Goal: Information Seeking & Learning: Learn about a topic

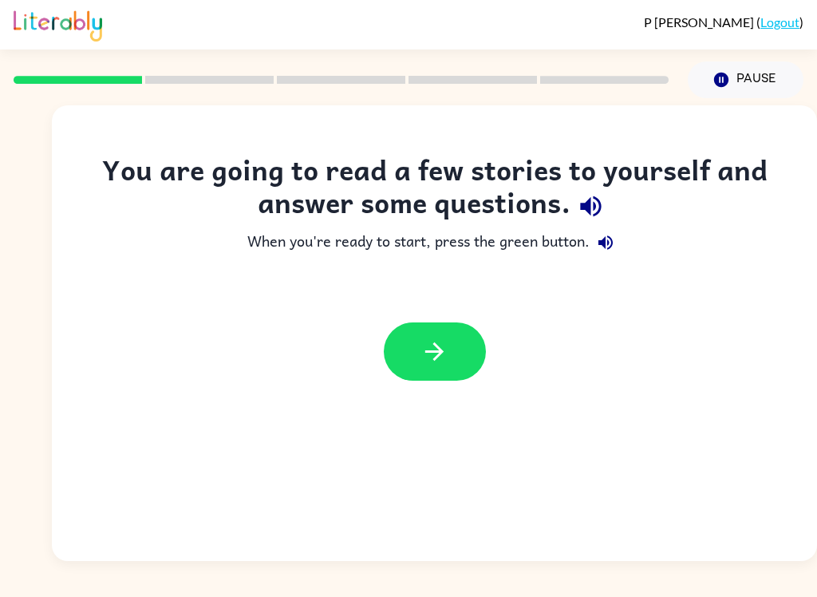
click at [596, 199] on icon "button" at bounding box center [590, 206] width 21 height 21
click at [611, 232] on button "button" at bounding box center [606, 243] width 32 height 32
click at [429, 352] on icon "button" at bounding box center [434, 351] width 18 height 18
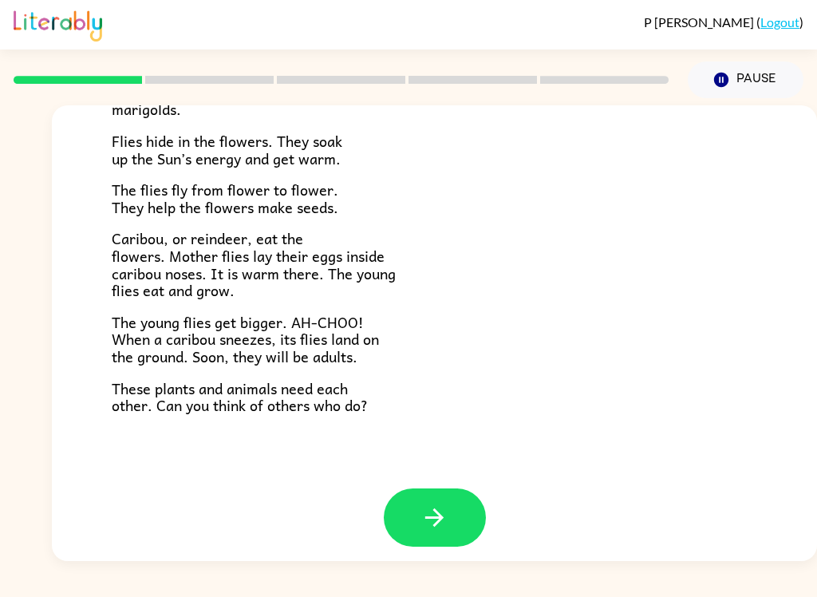
scroll to position [317, 0]
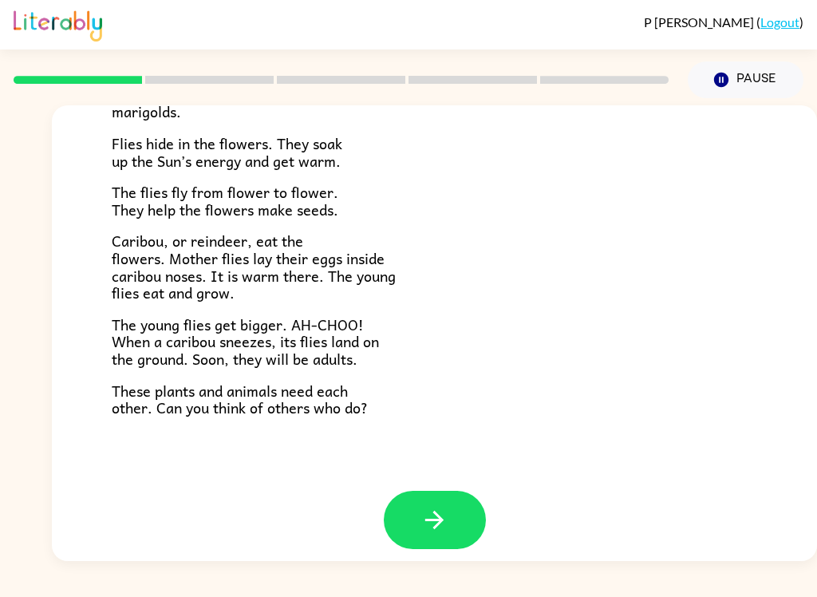
click at [442, 511] on icon "button" at bounding box center [434, 520] width 18 height 18
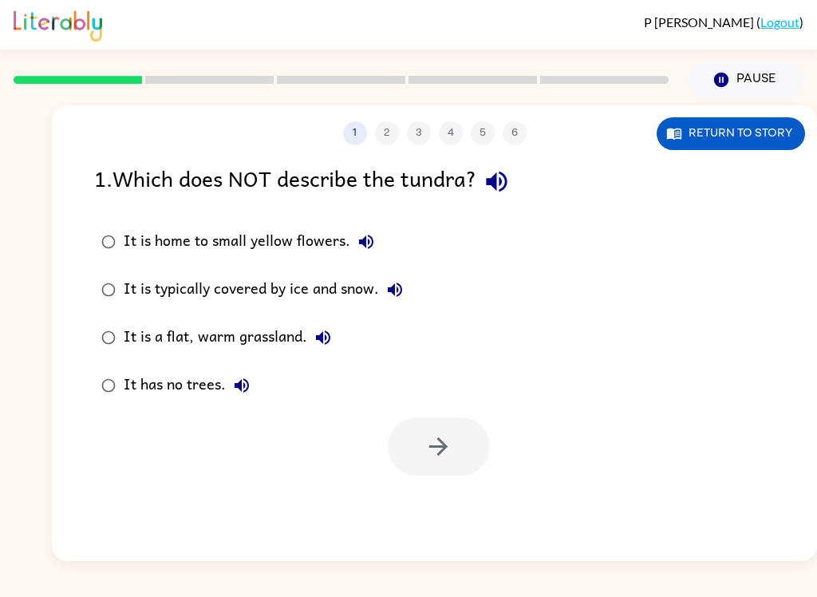
scroll to position [0, 0]
click at [493, 176] on icon "button" at bounding box center [497, 182] width 28 height 28
click at [364, 250] on icon "button" at bounding box center [366, 241] width 19 height 19
click at [398, 276] on button "It is typically covered by ice and snow." at bounding box center [395, 290] width 32 height 32
click at [321, 337] on icon "button" at bounding box center [323, 337] width 14 height 14
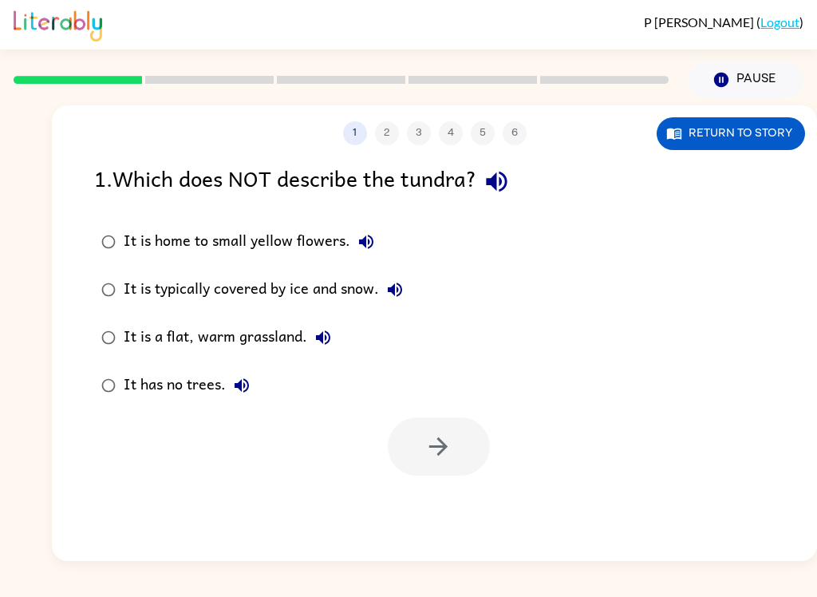
click at [234, 379] on icon "button" at bounding box center [241, 385] width 19 height 19
click at [724, 147] on button "Return to story" at bounding box center [731, 133] width 148 height 33
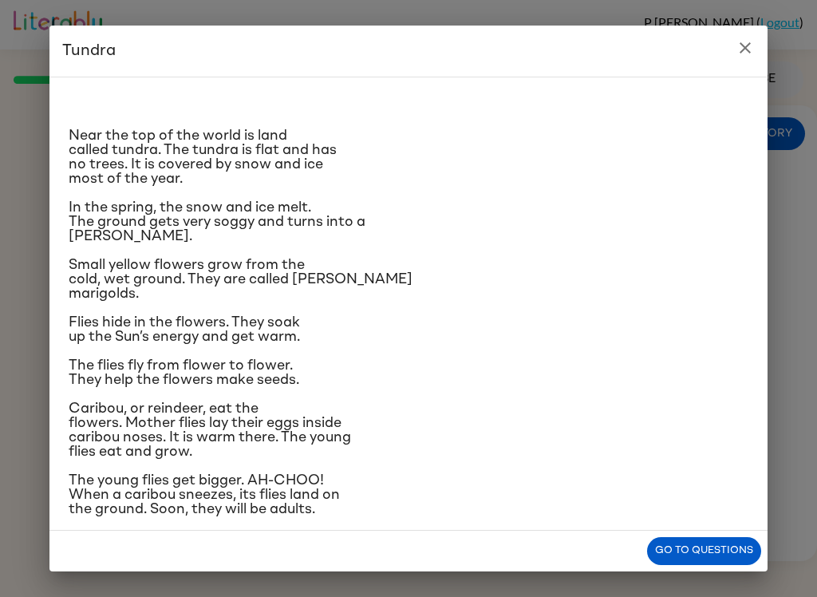
click at [743, 41] on icon "close" at bounding box center [745, 47] width 19 height 19
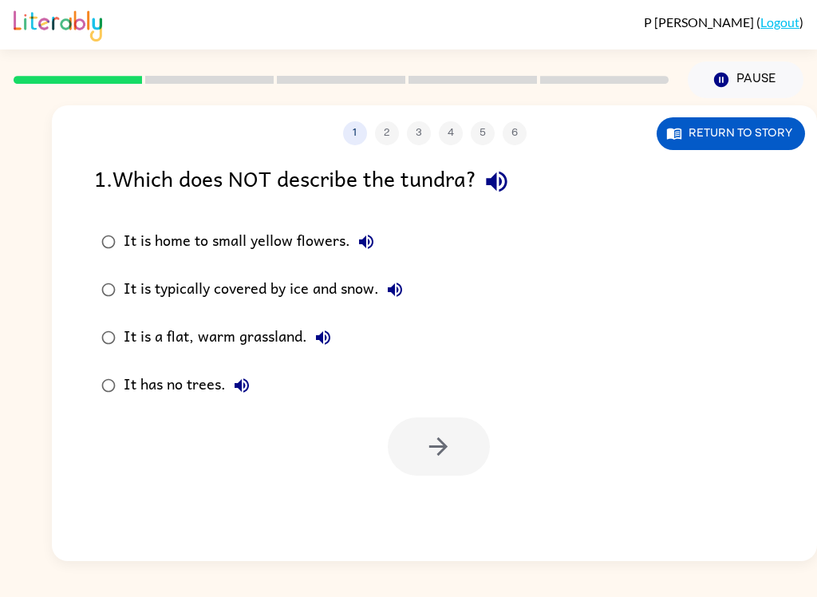
click at [749, 144] on button "Return to story" at bounding box center [731, 133] width 148 height 33
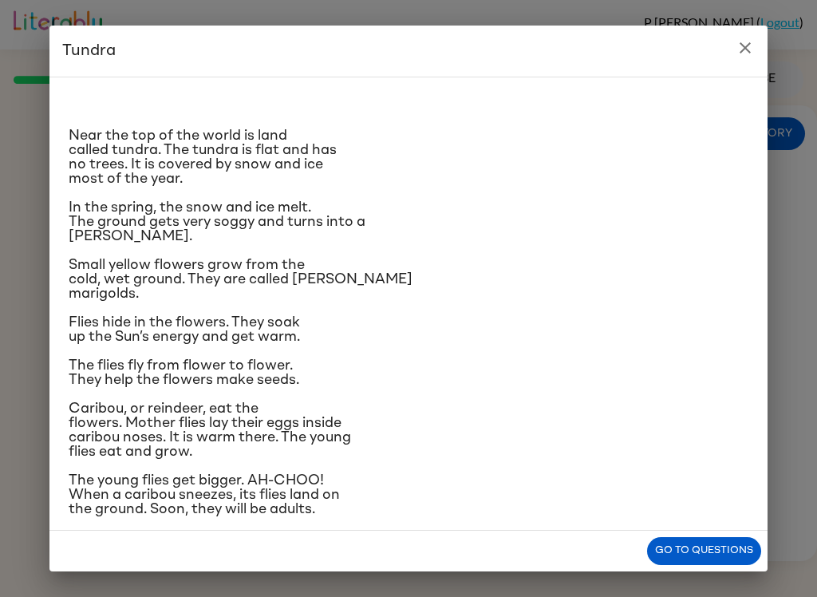
click at [744, 57] on button "close" at bounding box center [745, 48] width 32 height 32
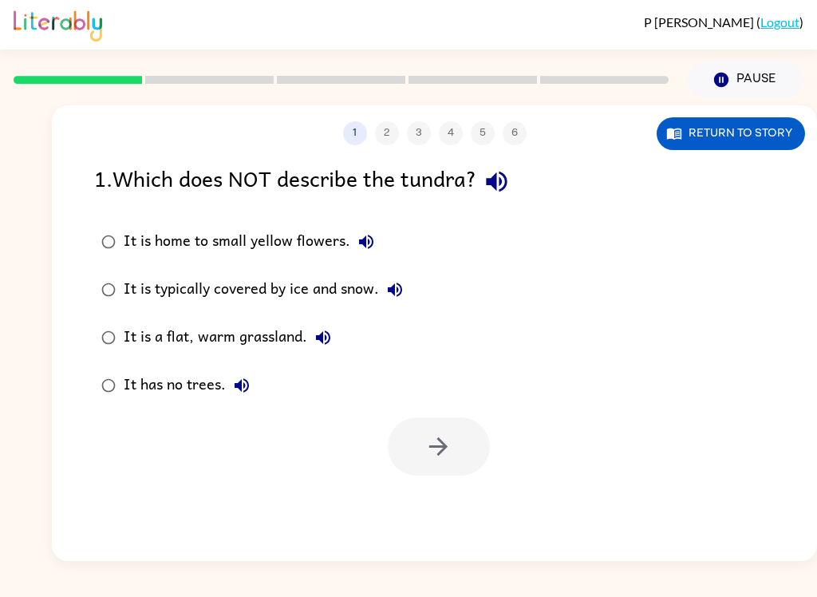
click at [353, 246] on button "It is home to small yellow flowers." at bounding box center [366, 242] width 32 height 32
click at [405, 286] on icon "button" at bounding box center [394, 289] width 19 height 19
click at [337, 341] on button "It is a flat, warm grassland." at bounding box center [323, 338] width 32 height 32
click at [251, 391] on icon "button" at bounding box center [241, 385] width 19 height 19
click at [729, 139] on button "Return to story" at bounding box center [731, 133] width 148 height 33
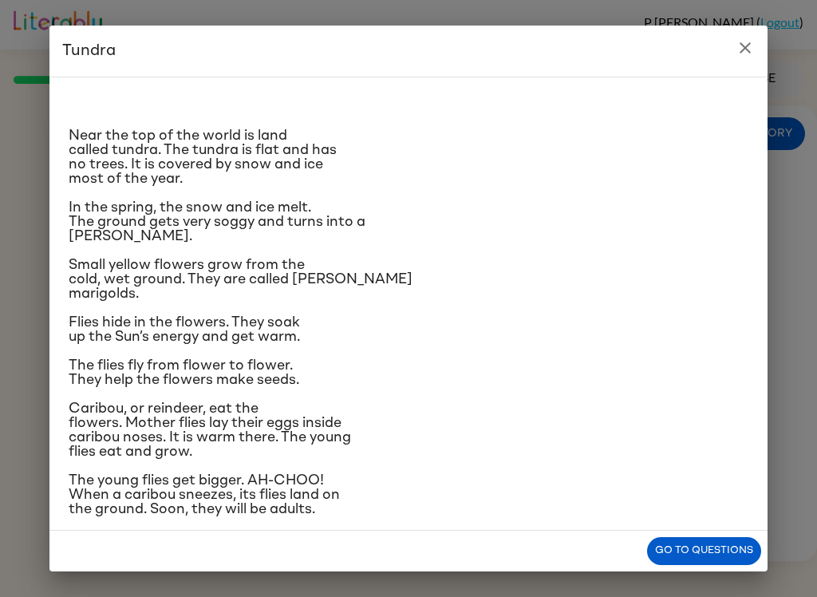
click at [739, 61] on button "close" at bounding box center [745, 48] width 32 height 32
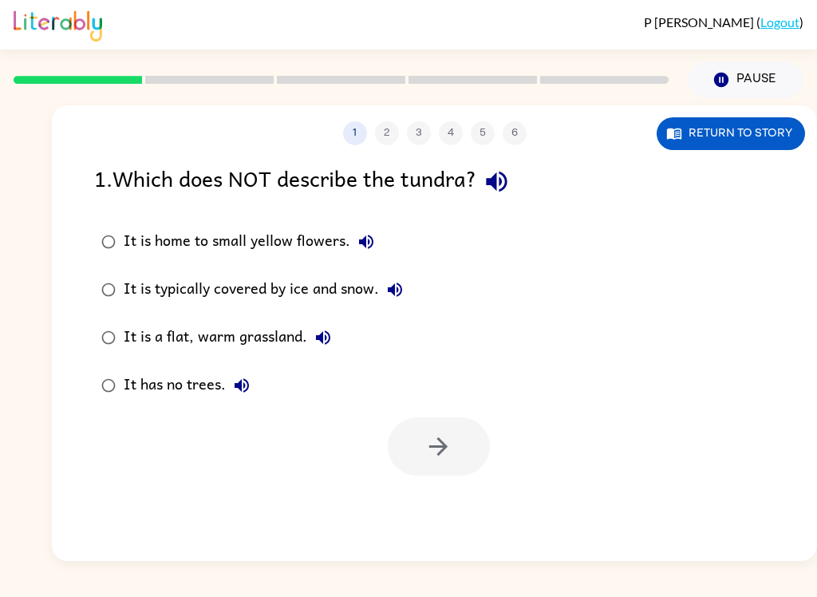
click at [539, 227] on div "It is home to small yellow flowers. It is typically covered by ice and snow. It…" at bounding box center [455, 313] width 723 height 191
click at [326, 340] on icon "button" at bounding box center [323, 337] width 14 height 14
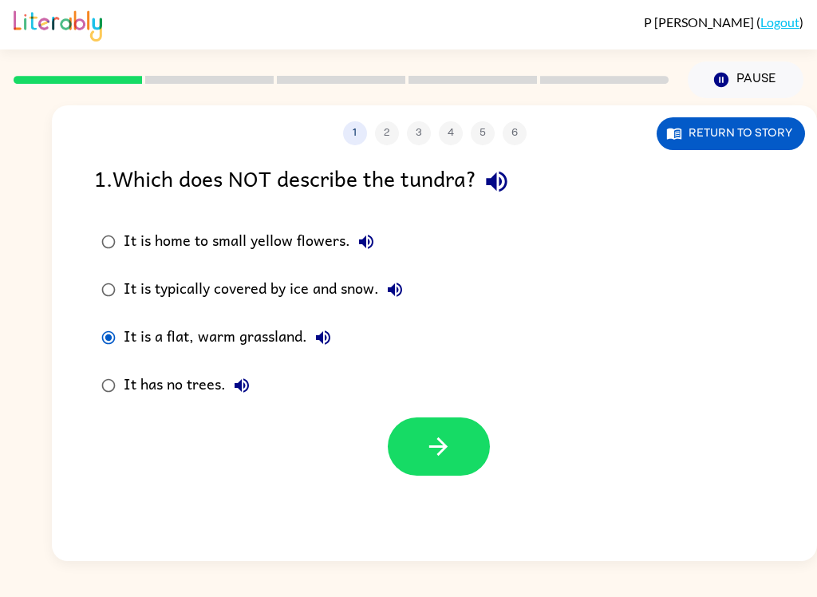
click at [443, 448] on icon "button" at bounding box center [438, 446] width 18 height 18
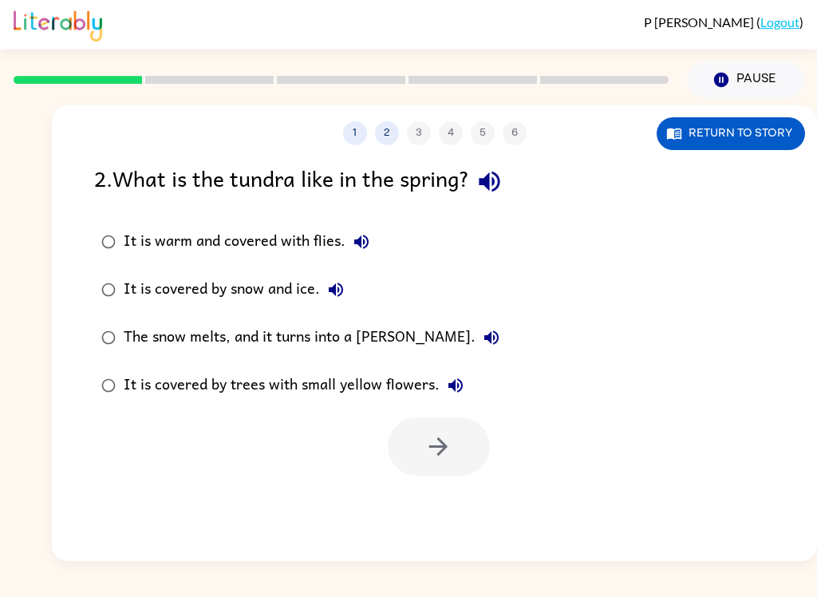
click at [510, 183] on button "button" at bounding box center [489, 181] width 41 height 41
click at [371, 228] on div "It is warm and covered with flies." at bounding box center [251, 242] width 254 height 32
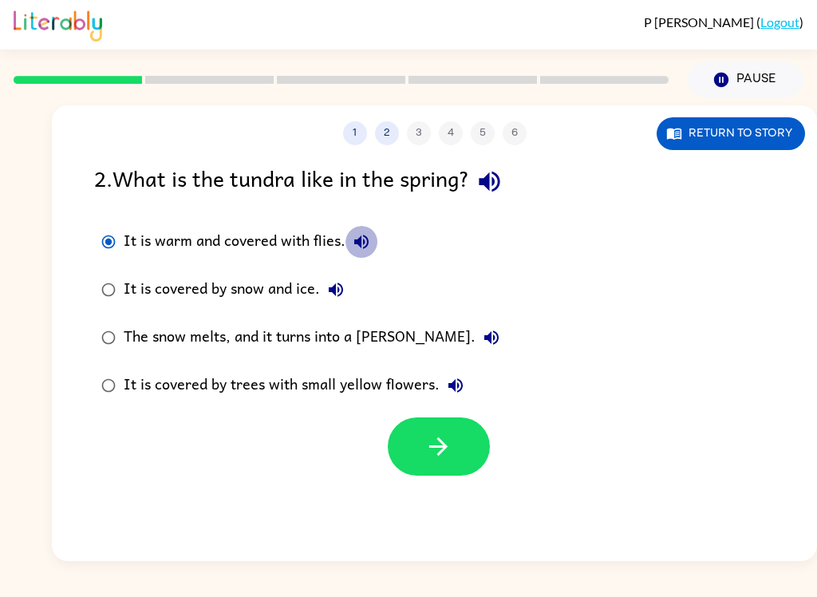
click at [371, 242] on button "It is warm and covered with flies." at bounding box center [361, 242] width 32 height 32
click at [350, 279] on div "It is covered by snow and ice." at bounding box center [238, 290] width 228 height 32
click at [344, 277] on button "It is covered by snow and ice." at bounding box center [336, 290] width 32 height 32
click at [444, 332] on label "The snow melts, and it turns into a [PERSON_NAME]." at bounding box center [300, 338] width 430 height 48
click at [436, 318] on label "The snow melts, and it turns into a [PERSON_NAME]." at bounding box center [300, 338] width 430 height 48
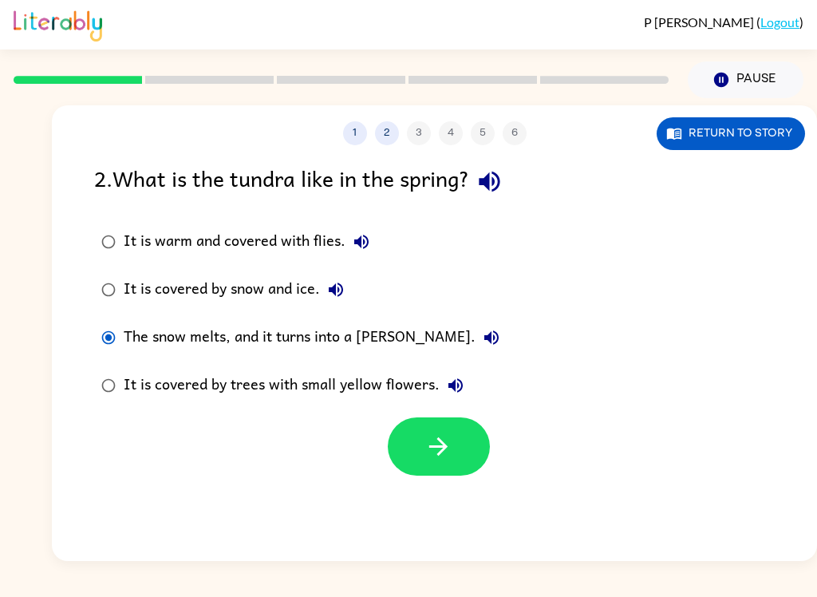
click at [423, 313] on label "It is covered by snow and ice." at bounding box center [300, 290] width 430 height 48
click at [459, 317] on label "The snow melts, and it turns into a [PERSON_NAME]." at bounding box center [300, 338] width 430 height 48
click at [432, 305] on label "It is covered by snow and ice." at bounding box center [300, 290] width 430 height 48
click at [415, 357] on label "The snow melts, and it turns into a [PERSON_NAME]." at bounding box center [300, 338] width 430 height 48
click at [482, 341] on icon "button" at bounding box center [491, 337] width 19 height 19
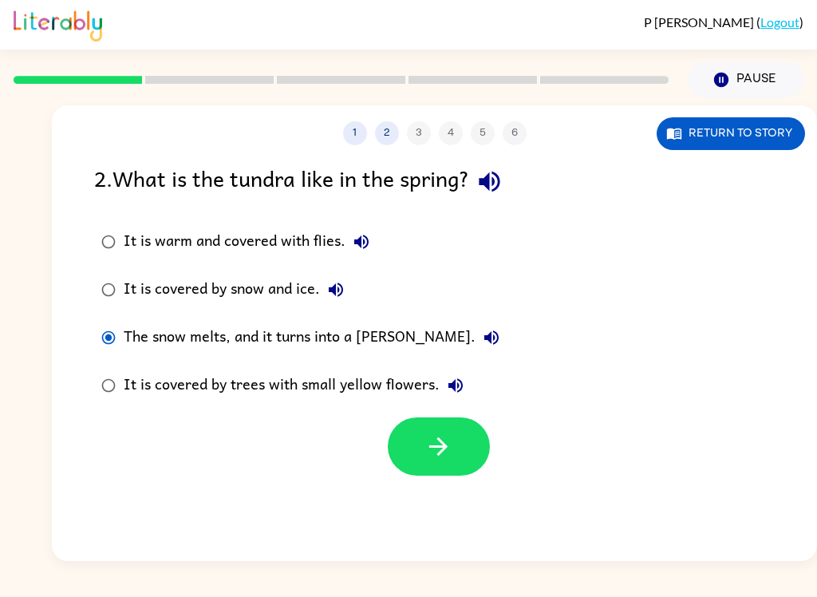
click at [446, 393] on icon "button" at bounding box center [455, 385] width 19 height 19
click at [732, 140] on button "Return to story" at bounding box center [731, 133] width 148 height 33
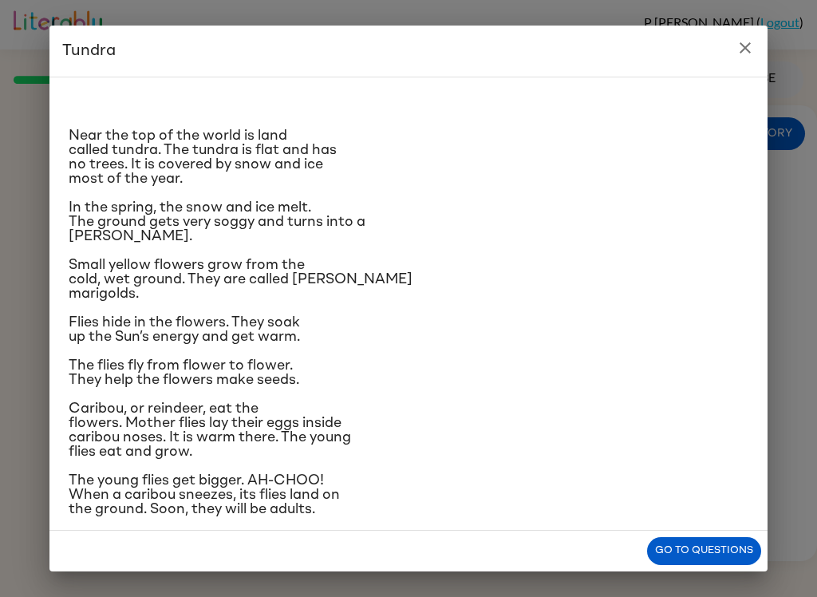
click at [525, 301] on p "Small yellow flowers grow from the cold, wet ground. They are called [PERSON_NA…" at bounding box center [409, 279] width 680 height 43
click at [748, 60] on button "close" at bounding box center [745, 48] width 32 height 32
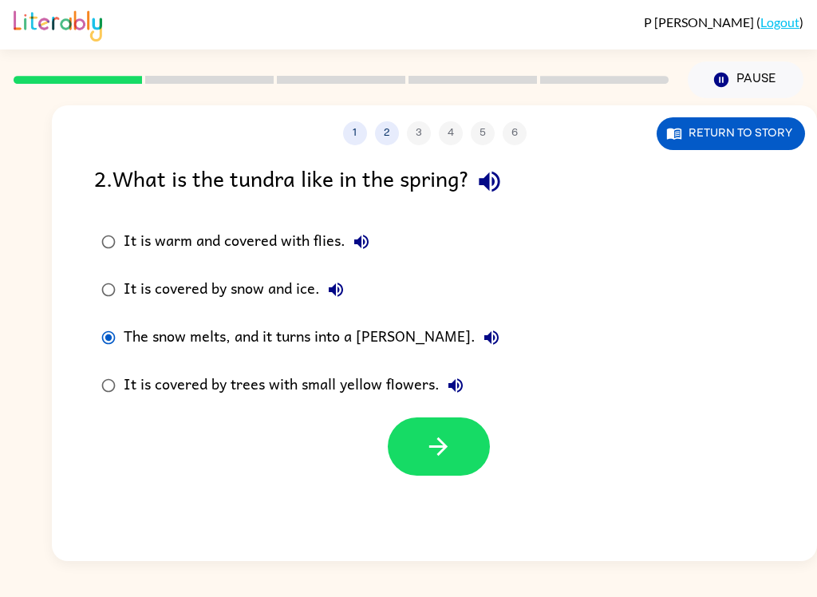
click at [365, 281] on label "It is covered by snow and ice." at bounding box center [300, 290] width 430 height 48
click at [348, 281] on button "It is covered by snow and ice." at bounding box center [336, 290] width 32 height 32
click at [393, 344] on div "The snow melts, and it turns into a [PERSON_NAME]." at bounding box center [316, 338] width 384 height 32
click at [476, 345] on button "The snow melts, and it turns into a [PERSON_NAME]." at bounding box center [492, 338] width 32 height 32
click at [482, 335] on icon "button" at bounding box center [491, 337] width 19 height 19
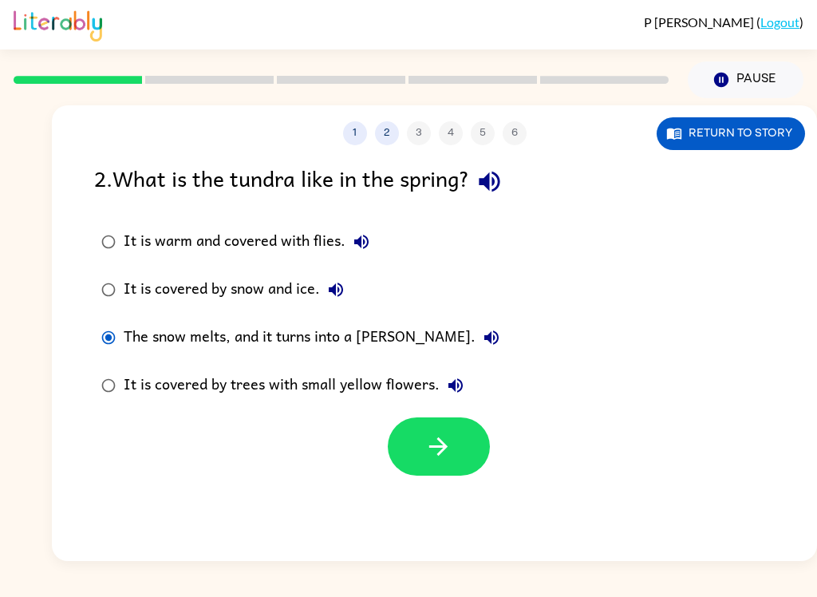
click at [432, 447] on icon "button" at bounding box center [438, 446] width 18 height 18
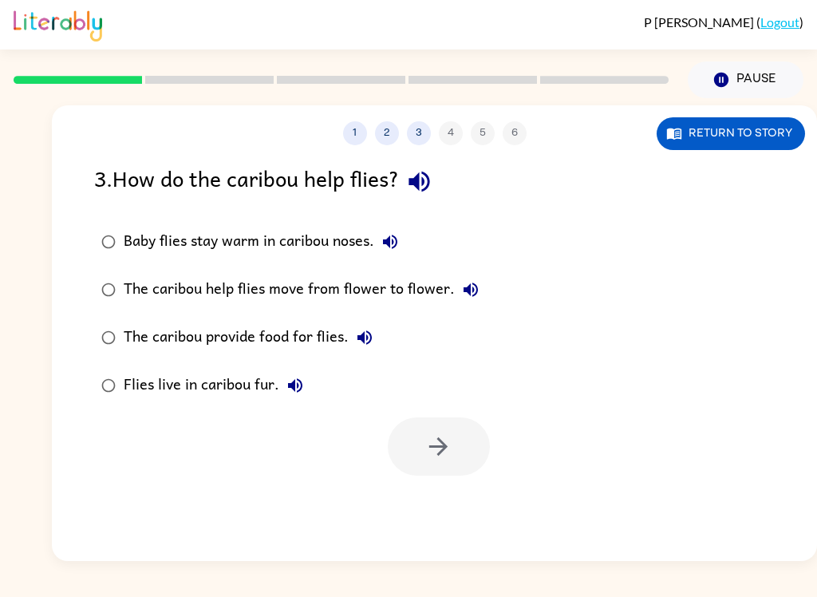
click at [440, 189] on button "button" at bounding box center [419, 181] width 41 height 41
click at [397, 238] on icon "button" at bounding box center [390, 241] width 19 height 19
click at [303, 400] on button "Flies live in caribou fur." at bounding box center [295, 385] width 32 height 32
click at [741, 140] on button "Return to story" at bounding box center [731, 133] width 148 height 33
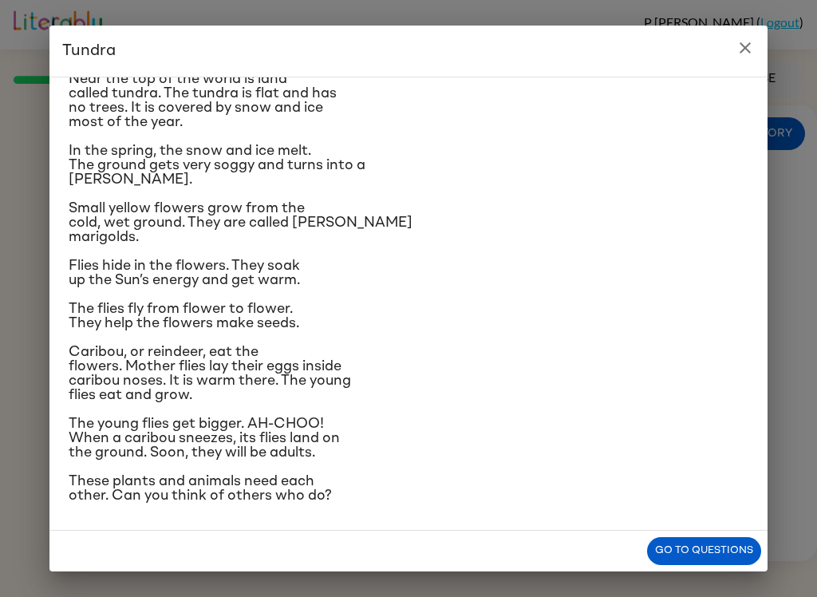
scroll to position [130, 0]
click at [750, 49] on icon "close" at bounding box center [745, 47] width 19 height 19
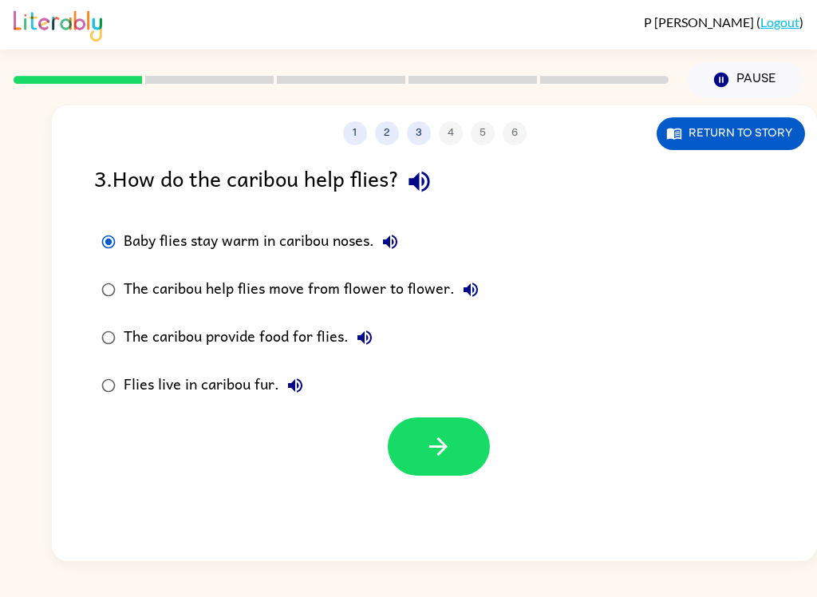
click at [428, 443] on icon "button" at bounding box center [438, 446] width 28 height 28
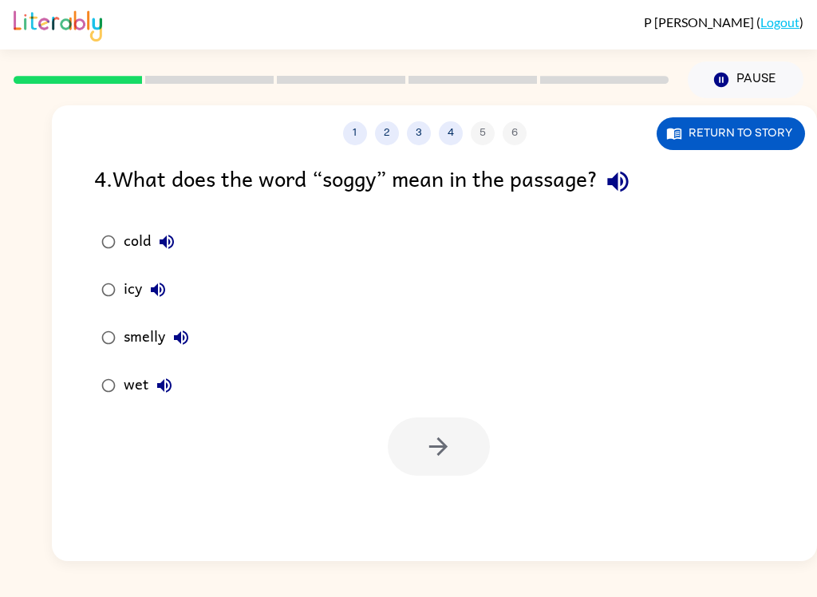
click at [638, 187] on button "button" at bounding box center [618, 181] width 41 height 41
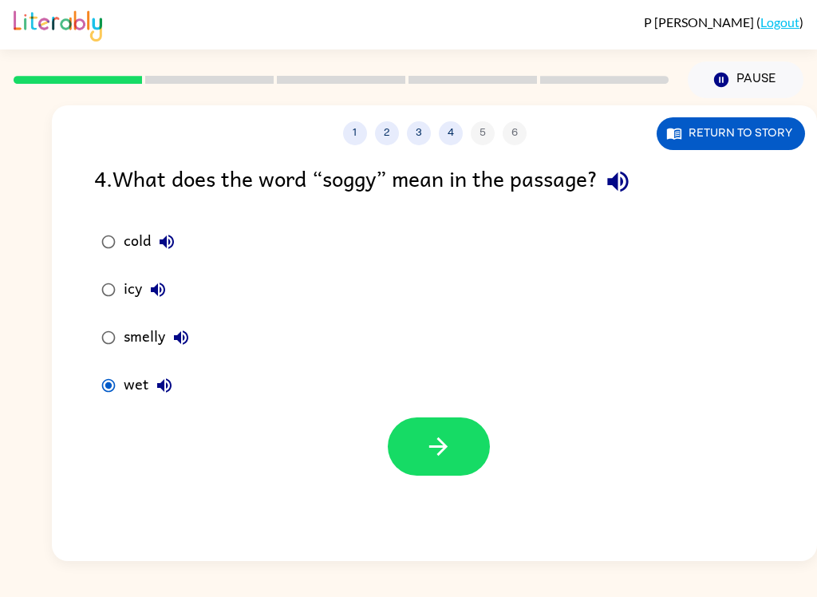
click at [430, 452] on icon "button" at bounding box center [438, 446] width 28 height 28
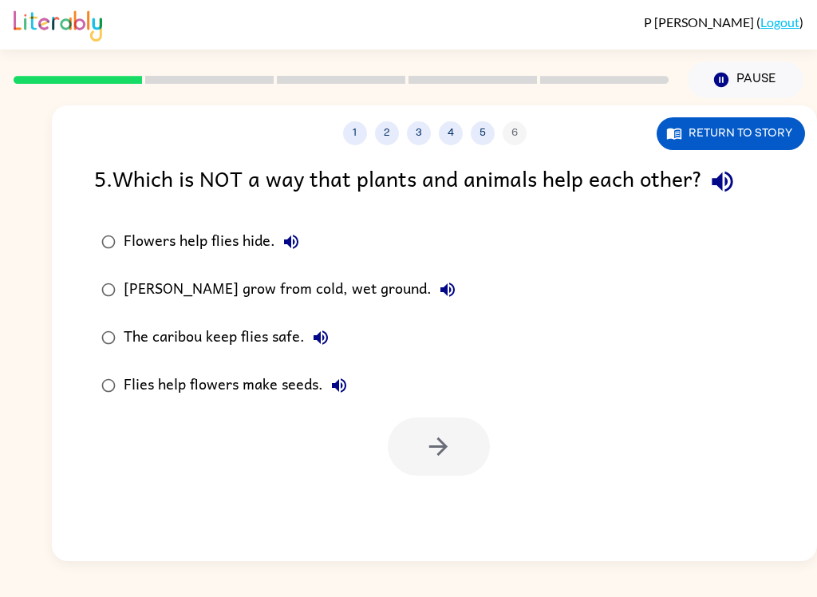
click at [736, 188] on icon "button" at bounding box center [723, 182] width 28 height 28
click at [304, 247] on button "Flowers help flies hide." at bounding box center [291, 242] width 32 height 32
click at [440, 313] on label "[PERSON_NAME] grow from cold, wet ground." at bounding box center [278, 290] width 386 height 48
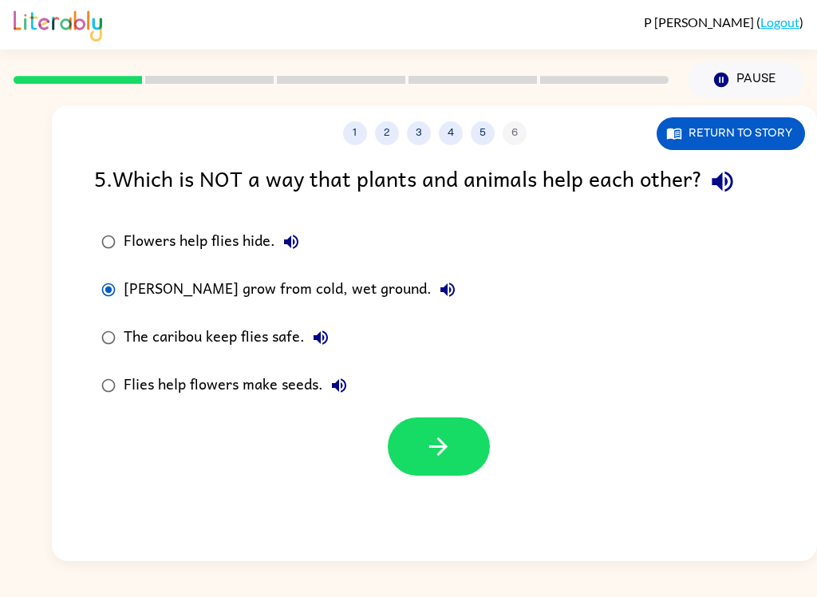
click at [432, 296] on button "[PERSON_NAME] grow from cold, wet ground." at bounding box center [448, 290] width 32 height 32
click at [316, 343] on icon "button" at bounding box center [320, 337] width 19 height 19
click at [344, 382] on icon "button" at bounding box center [339, 385] width 14 height 14
click at [736, 176] on icon "button" at bounding box center [723, 182] width 28 height 28
click at [767, 135] on button "Return to story" at bounding box center [731, 133] width 148 height 33
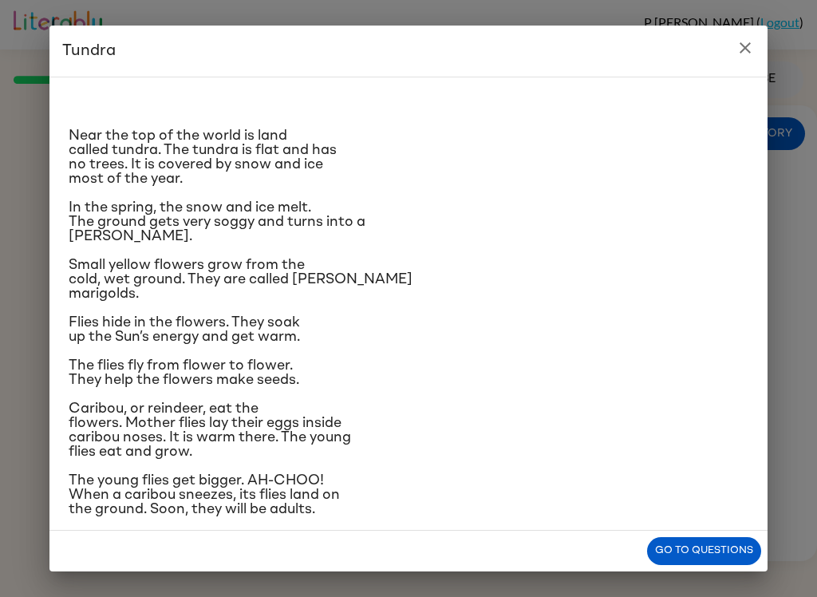
click at [743, 44] on icon "close" at bounding box center [745, 47] width 19 height 19
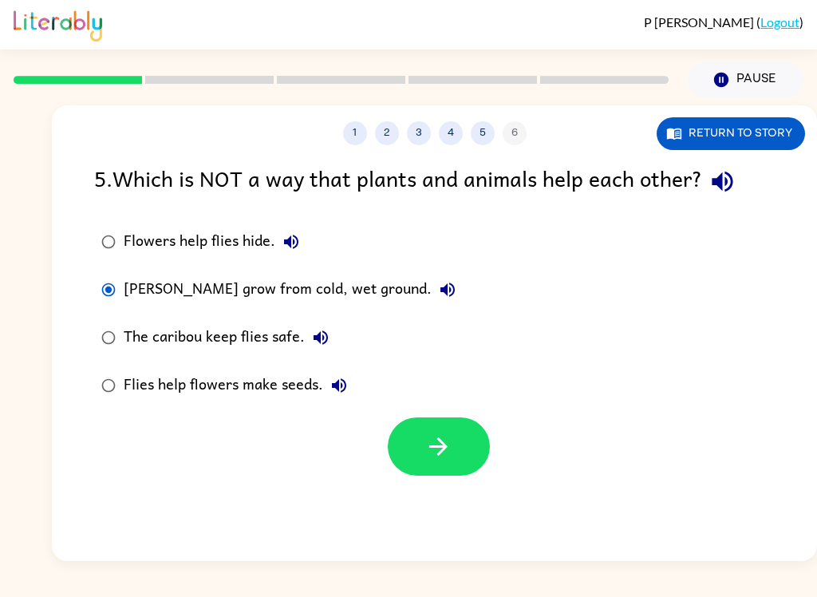
click at [180, 247] on div "Flowers help flies hide." at bounding box center [216, 242] width 184 height 32
click at [732, 136] on button "Return to story" at bounding box center [731, 133] width 148 height 33
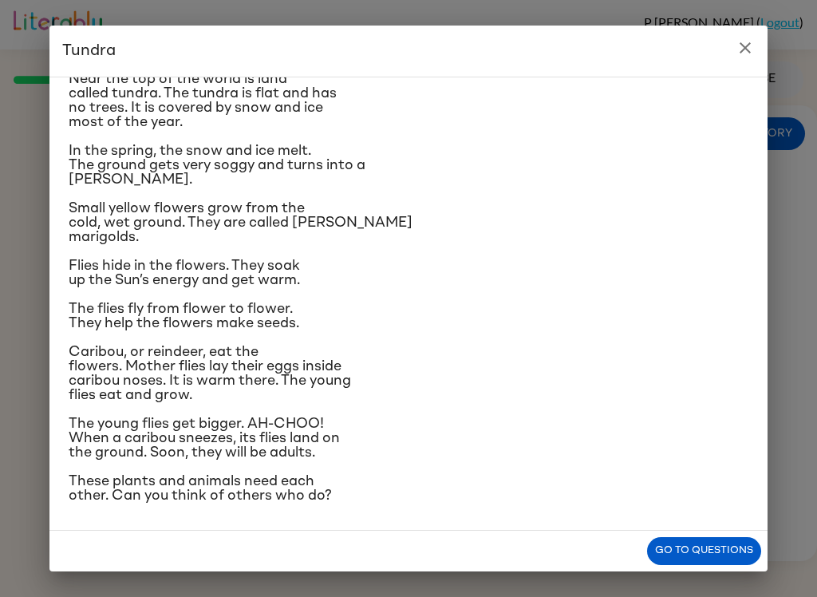
scroll to position [164, 0]
click at [739, 41] on icon "close" at bounding box center [745, 47] width 19 height 19
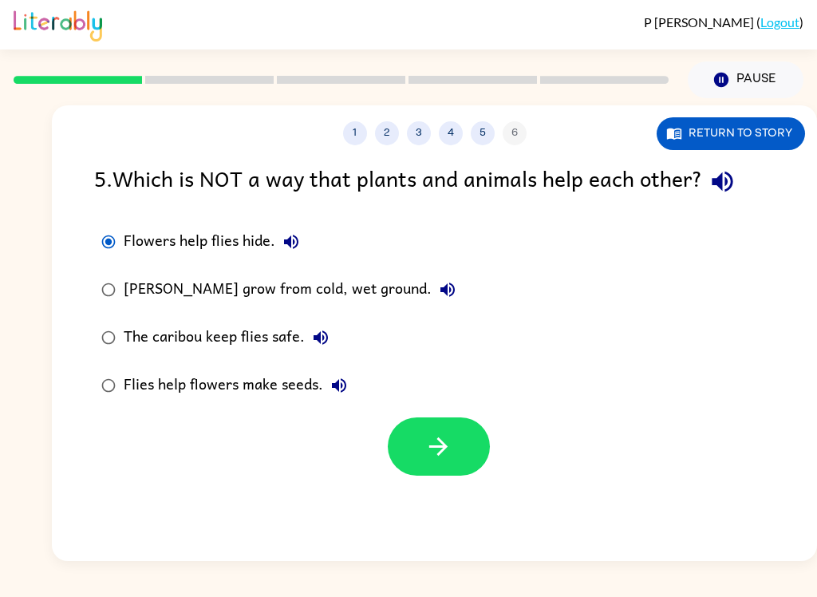
click at [124, 281] on div "[PERSON_NAME] grow from cold, wet ground." at bounding box center [294, 290] width 340 height 32
click at [769, 118] on button "Return to story" at bounding box center [731, 133] width 148 height 33
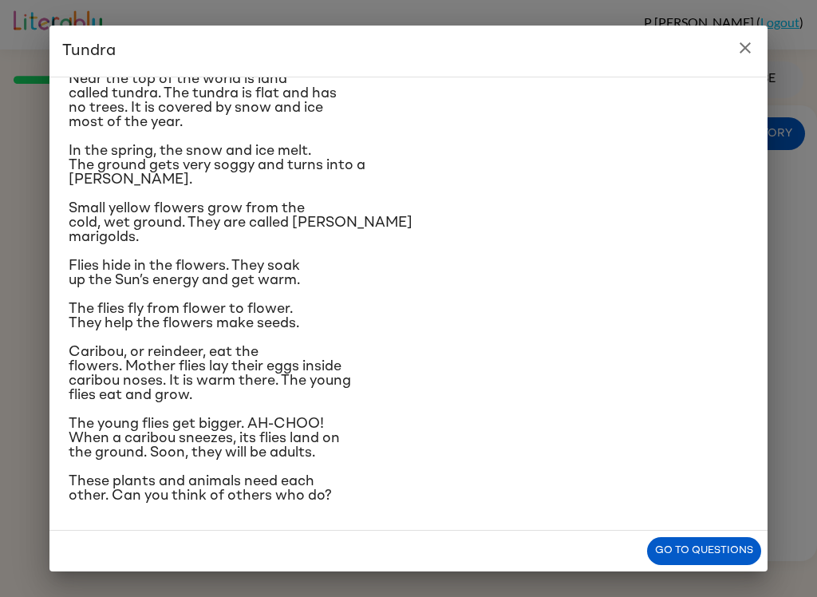
scroll to position [166, 0]
click at [743, 59] on button "close" at bounding box center [745, 48] width 32 height 32
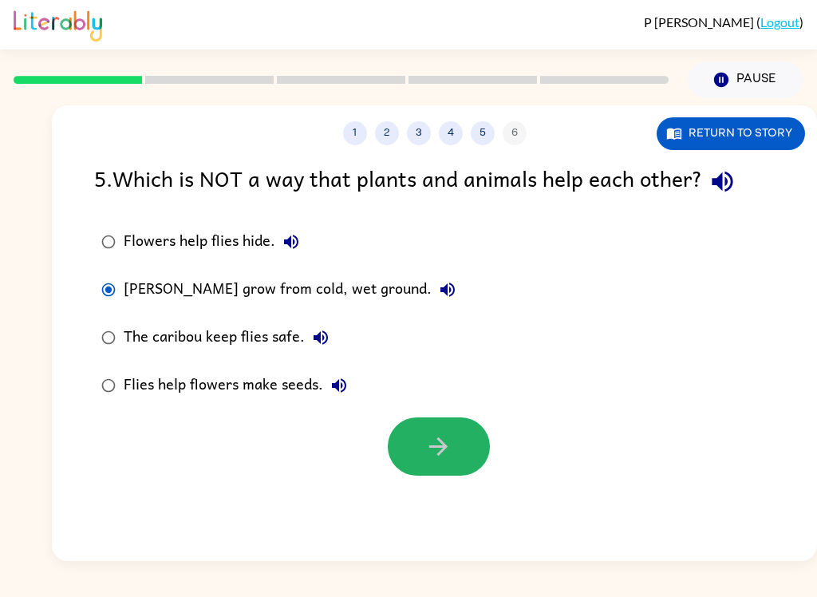
click at [456, 454] on button "button" at bounding box center [439, 446] width 102 height 58
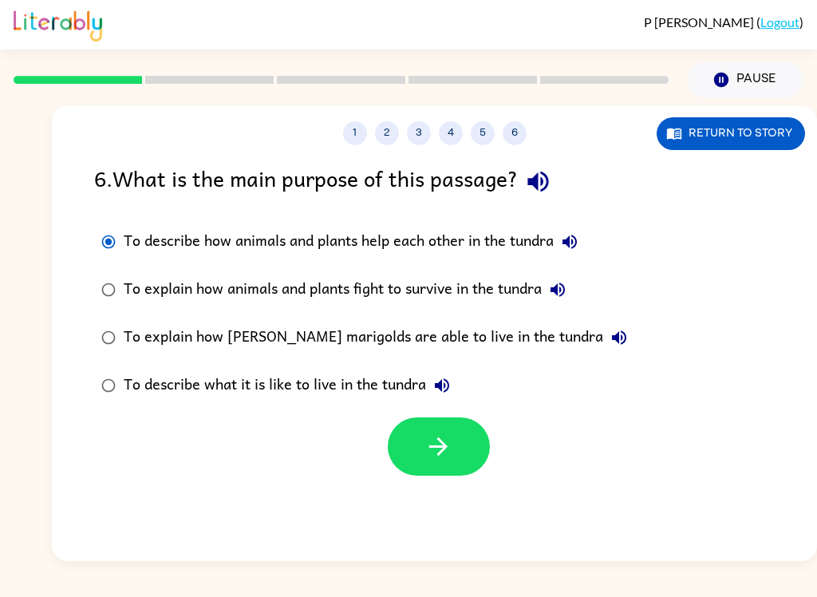
click at [449, 446] on icon "button" at bounding box center [438, 446] width 28 height 28
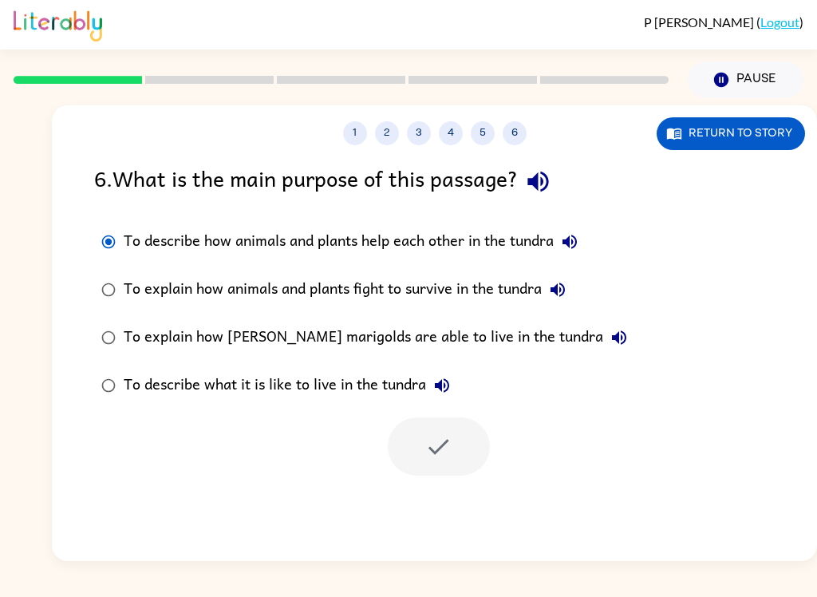
click at [318, 464] on div at bounding box center [434, 442] width 765 height 66
click at [684, 283] on div "To describe how animals and plants help each other in the tundra To explain how…" at bounding box center [455, 313] width 723 height 191
click at [707, 321] on div "To describe how animals and plants help each other in the tundra To explain how…" at bounding box center [455, 313] width 723 height 191
click at [603, 349] on button "To explain how [PERSON_NAME] marigolds are able to live in the tundra" at bounding box center [619, 338] width 32 height 32
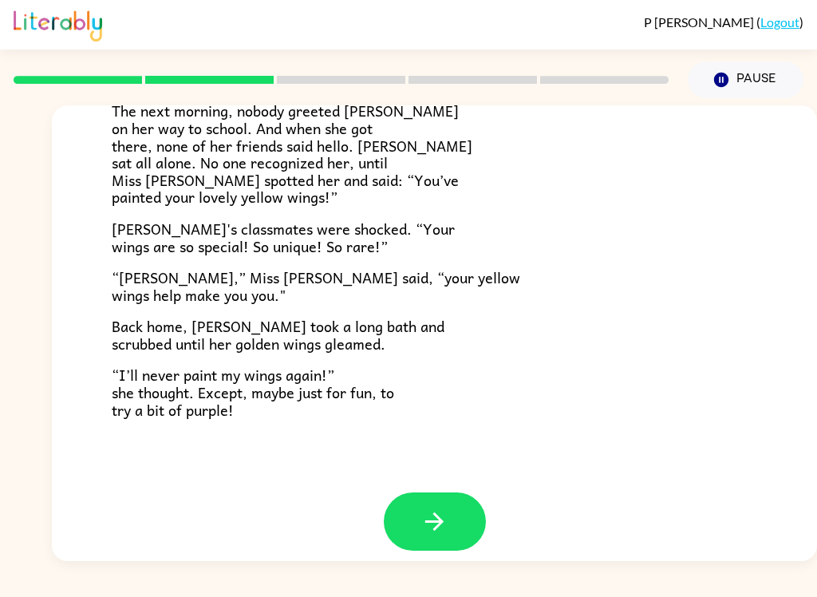
scroll to position [432, 0]
click at [436, 511] on icon "button" at bounding box center [434, 522] width 28 height 28
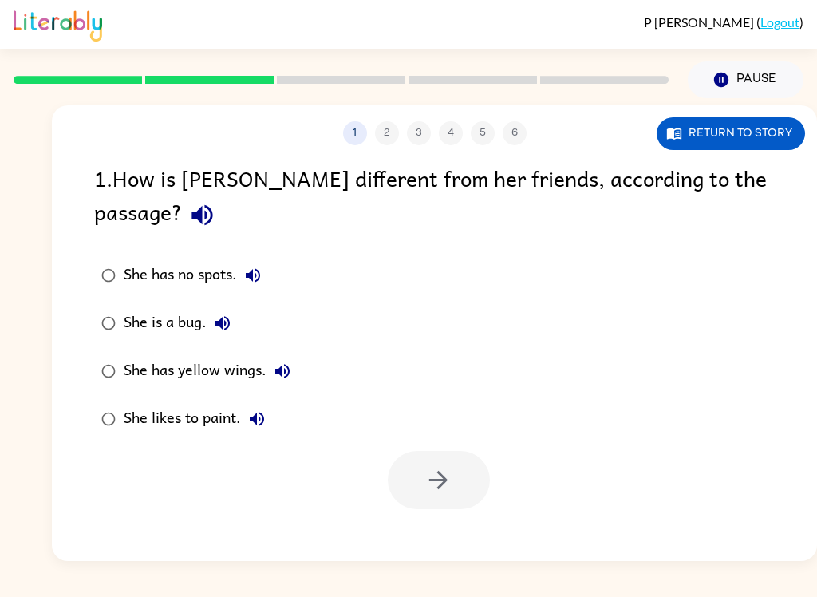
scroll to position [0, 0]
click at [772, 172] on div "1 . How is [PERSON_NAME] different from her friends, according to the passage?" at bounding box center [434, 198] width 681 height 74
click at [216, 201] on icon "button" at bounding box center [202, 215] width 28 height 28
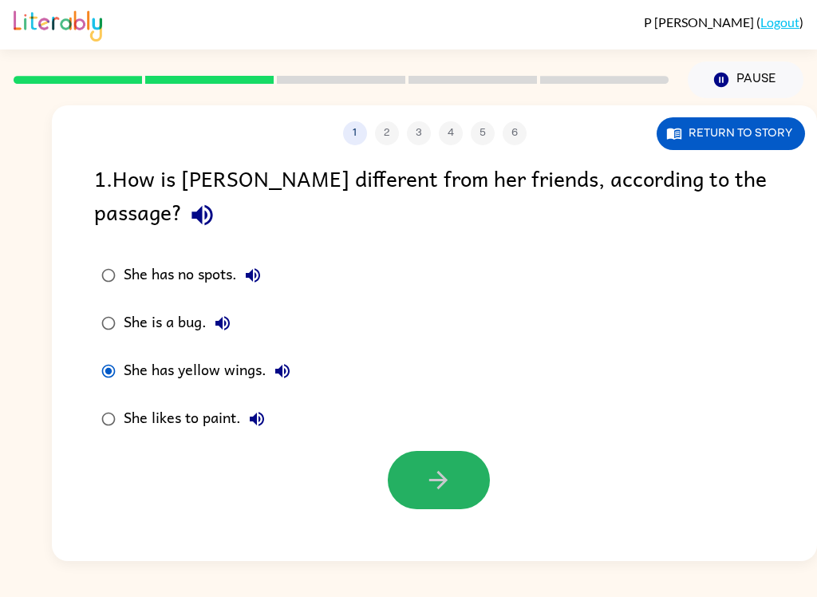
click at [435, 466] on icon "button" at bounding box center [438, 480] width 28 height 28
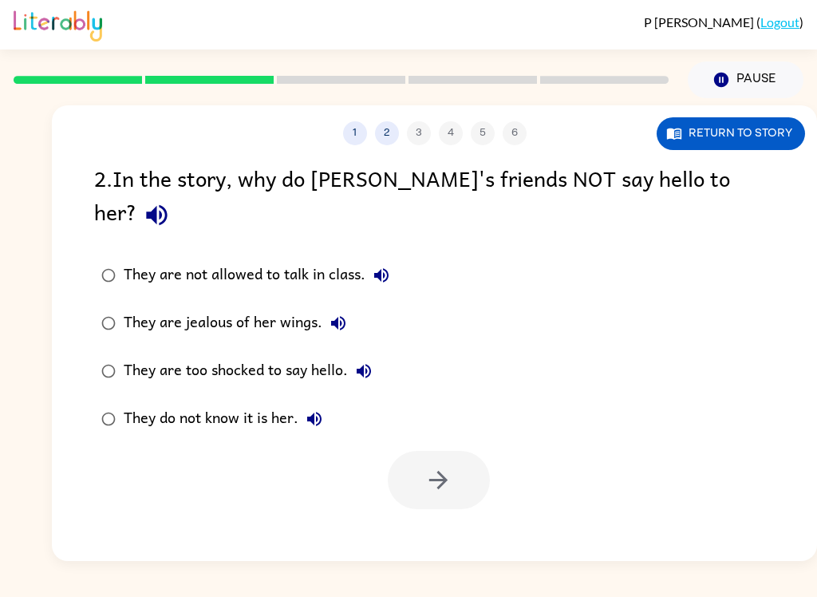
click at [171, 201] on icon "button" at bounding box center [157, 215] width 28 height 28
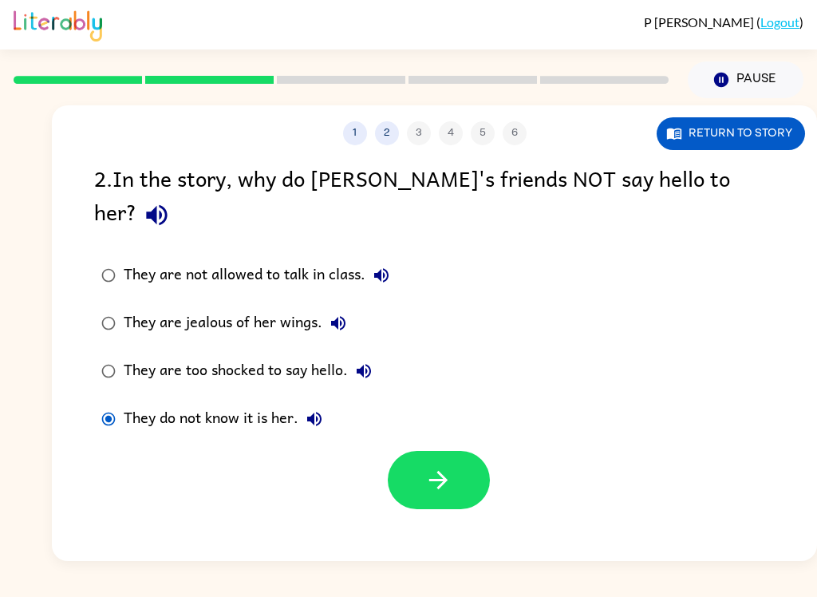
click at [425, 466] on icon "button" at bounding box center [438, 480] width 28 height 28
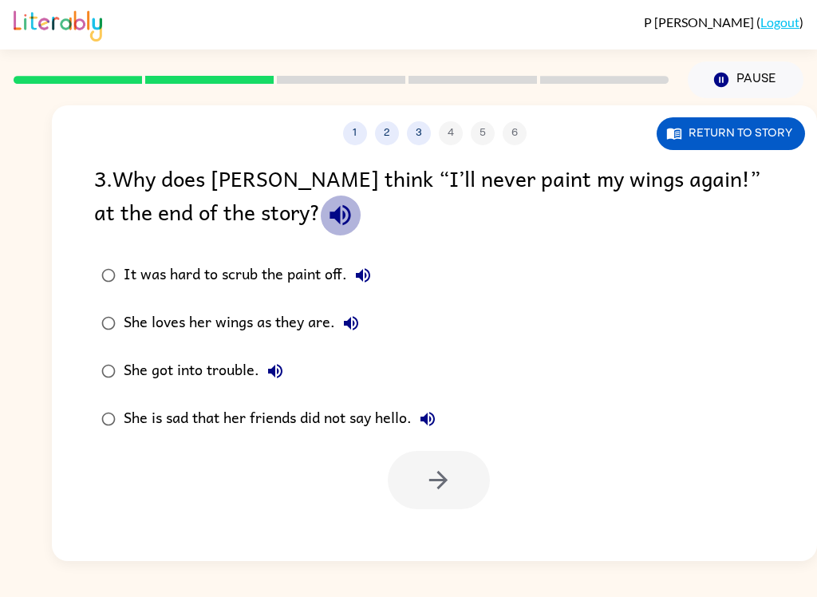
click at [326, 223] on icon "button" at bounding box center [340, 215] width 28 height 28
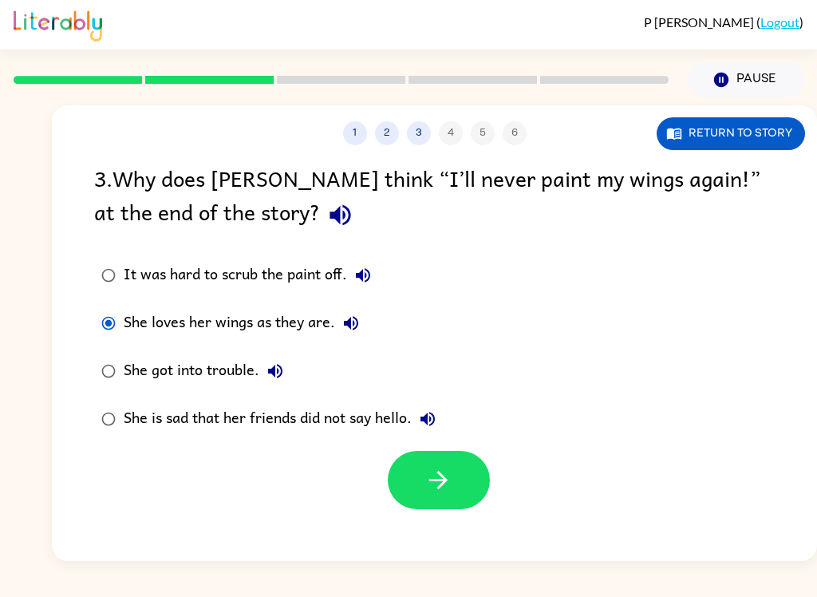
click at [436, 465] on button "button" at bounding box center [439, 480] width 102 height 58
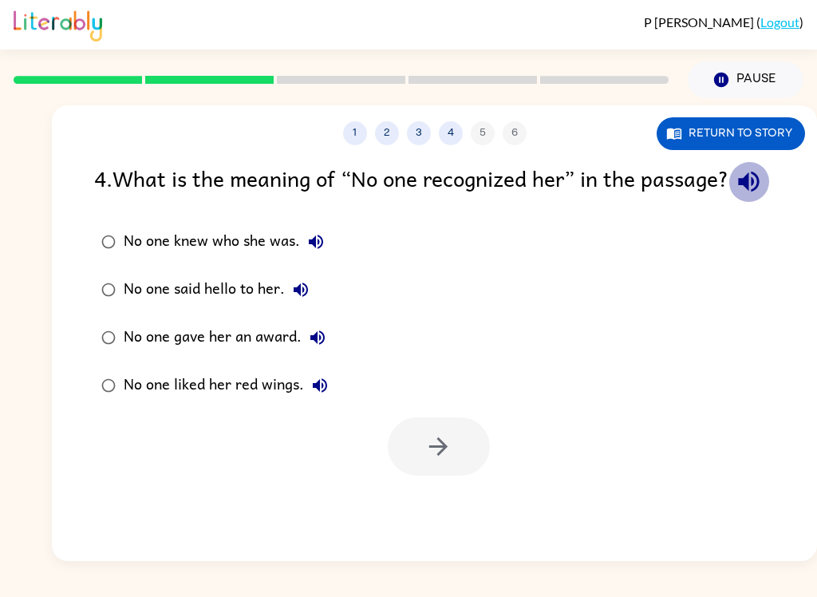
click at [738, 192] on icon "button" at bounding box center [748, 182] width 21 height 21
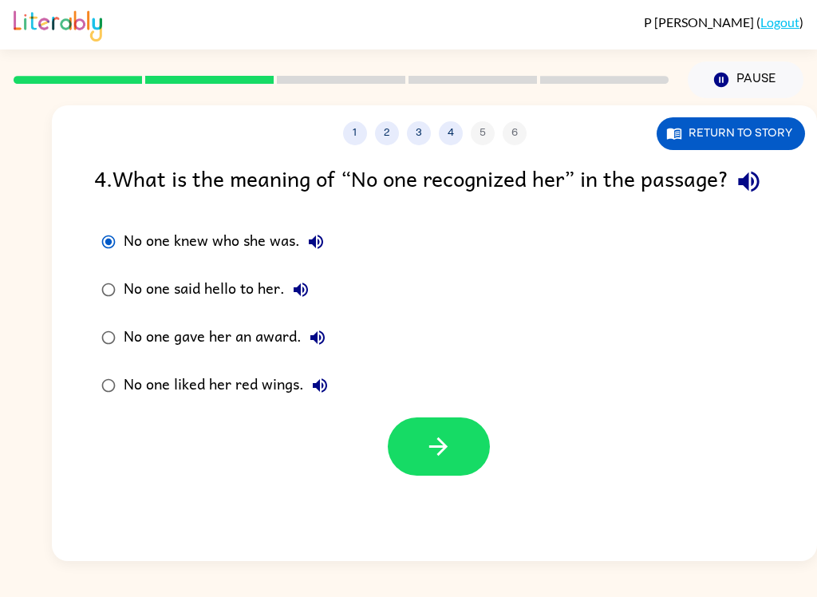
click at [738, 192] on icon "button" at bounding box center [748, 182] width 21 height 21
click at [443, 456] on icon "button" at bounding box center [438, 446] width 18 height 18
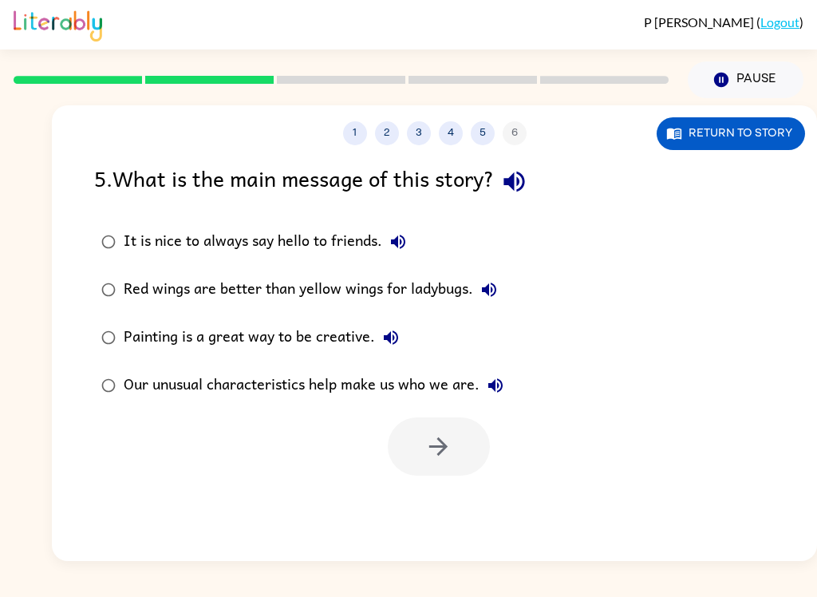
click at [514, 182] on icon "button" at bounding box center [513, 182] width 21 height 21
click at [482, 393] on button "Our unusual characteristics help make us who we are." at bounding box center [496, 385] width 32 height 32
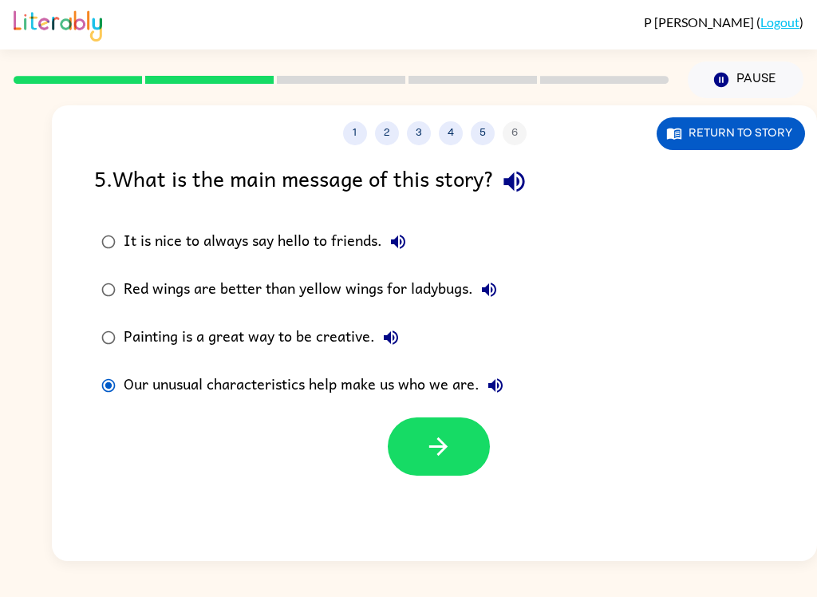
click at [442, 452] on icon "button" at bounding box center [438, 446] width 18 height 18
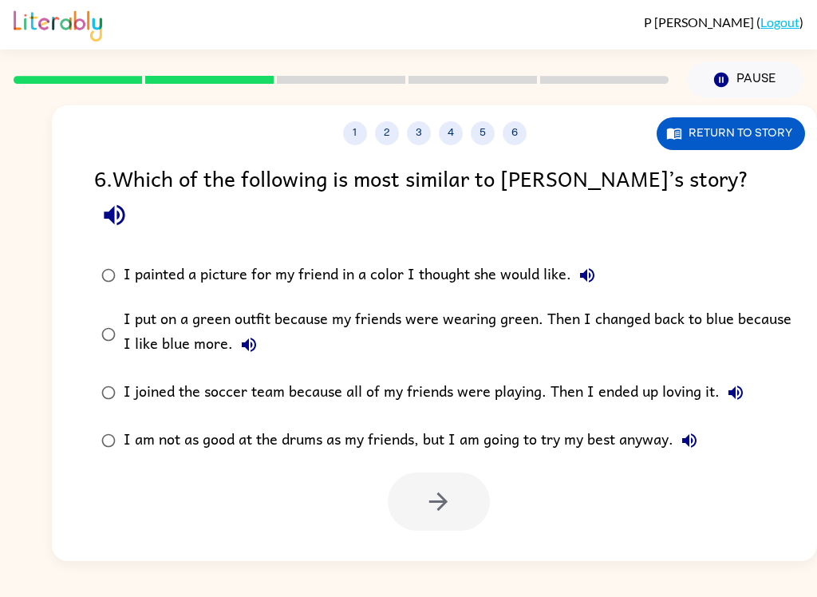
click at [128, 201] on icon "button" at bounding box center [115, 215] width 28 height 28
click at [598, 259] on button "I painted a picture for my friend in a color I thought she would like." at bounding box center [587, 275] width 32 height 32
click at [319, 566] on div "P [PERSON_NAME] ( Logout ) Pause Pause 1 2 3 4 5 6 Return to story 6 . Which of…" at bounding box center [408, 298] width 817 height 597
click at [243, 329] on button "I put on a green outfit because my friends were wearing green. Then I changed b…" at bounding box center [249, 345] width 32 height 32
click at [735, 383] on icon "button" at bounding box center [735, 392] width 19 height 19
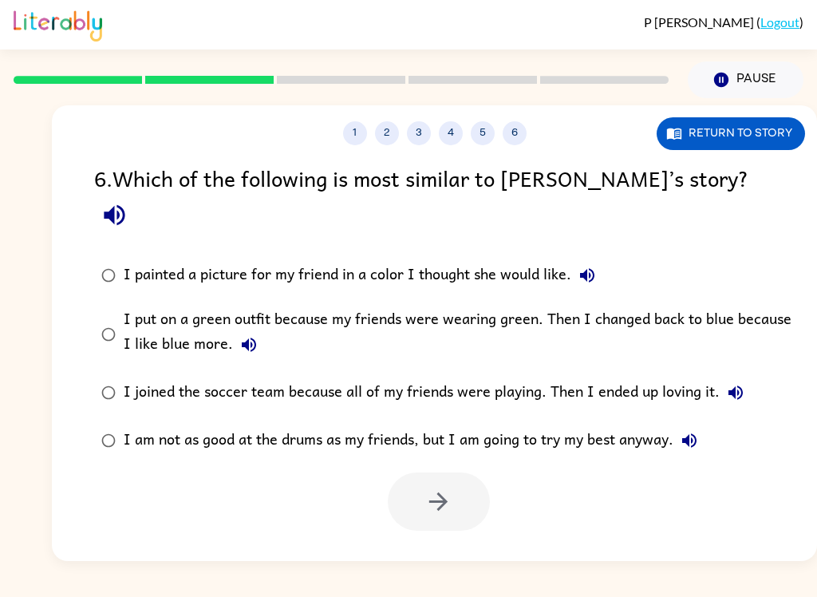
click at [681, 424] on button "I am not as good at the drums as my friends, but I am going to try my best anyw…" at bounding box center [689, 440] width 32 height 32
click at [732, 383] on icon "button" at bounding box center [735, 392] width 19 height 19
click at [693, 431] on icon "button" at bounding box center [689, 440] width 19 height 19
click at [250, 335] on icon "button" at bounding box center [248, 344] width 19 height 19
click at [405, 472] on button "button" at bounding box center [439, 501] width 102 height 58
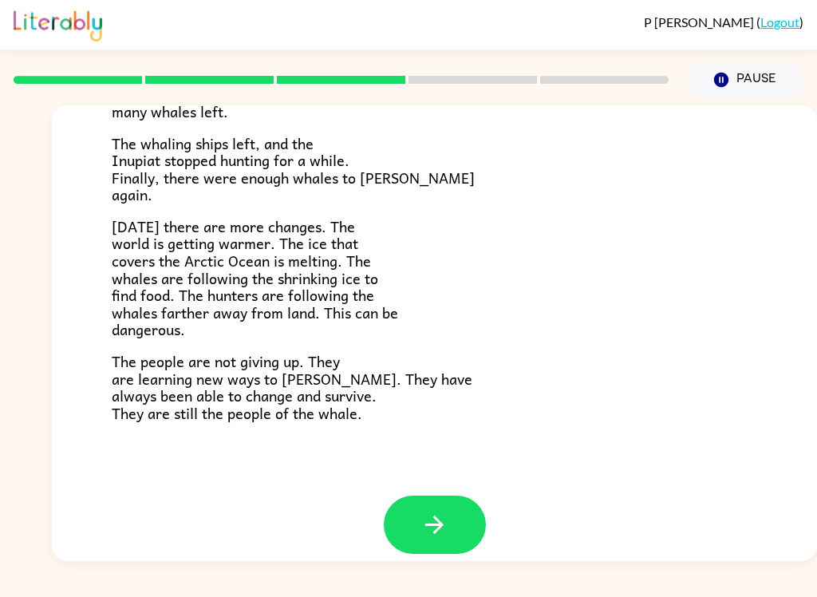
scroll to position [520, 0]
click at [413, 496] on button "button" at bounding box center [435, 525] width 102 height 58
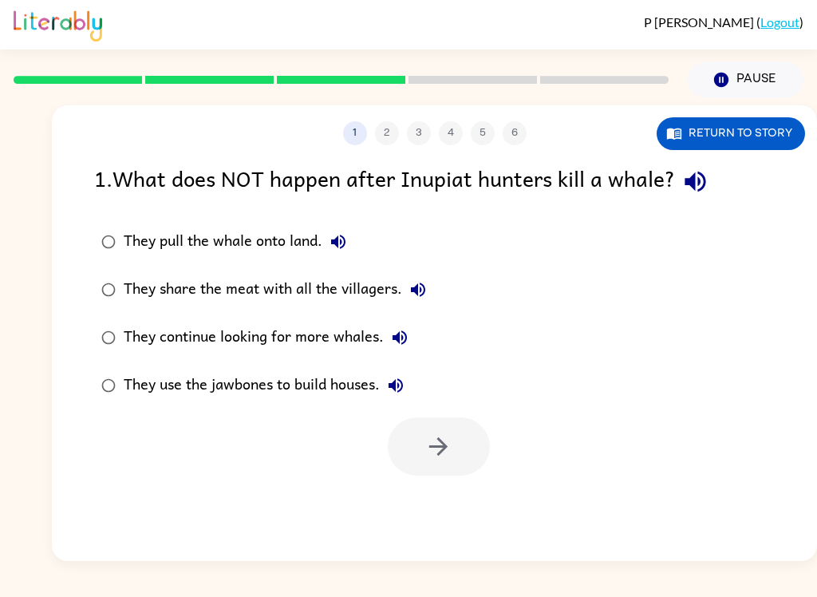
click at [705, 182] on icon "button" at bounding box center [695, 182] width 21 height 21
click at [345, 249] on icon "button" at bounding box center [338, 241] width 19 height 19
click at [418, 294] on icon "button" at bounding box center [418, 289] width 14 height 14
click at [399, 351] on button "They continue looking for more whales." at bounding box center [400, 338] width 32 height 32
click at [409, 387] on button "They use the jawbones to build houses." at bounding box center [396, 385] width 32 height 32
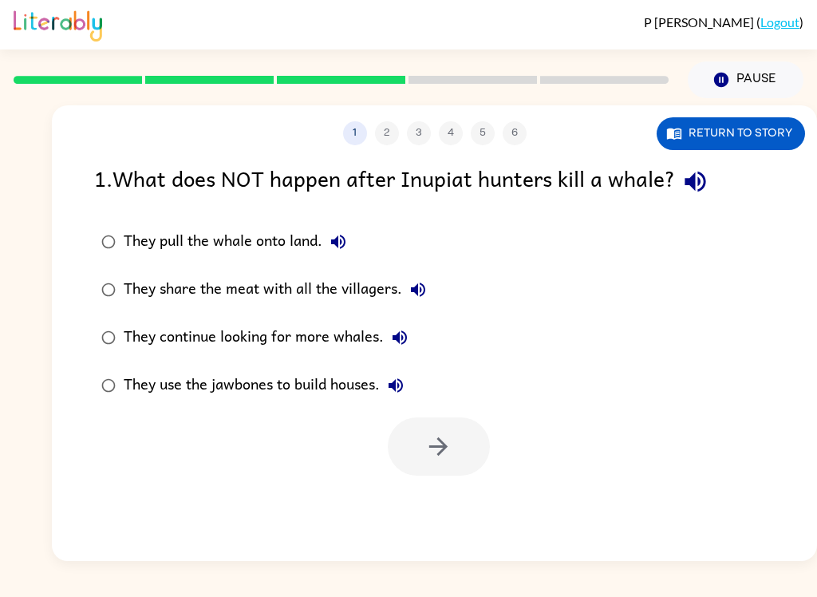
click at [394, 372] on button "They use the jawbones to build houses." at bounding box center [396, 385] width 32 height 32
click at [409, 381] on button "They use the jawbones to build houses." at bounding box center [396, 385] width 32 height 32
click at [425, 326] on label "They continue looking for more whales." at bounding box center [263, 338] width 357 height 48
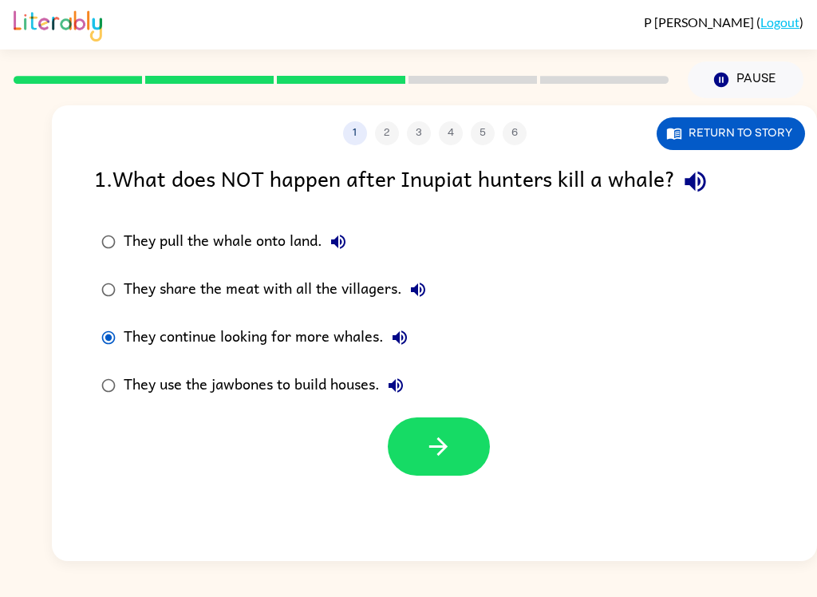
click at [413, 333] on button "They continue looking for more whales." at bounding box center [400, 338] width 32 height 32
click at [428, 270] on label "They share the meat with all the villagers." at bounding box center [263, 290] width 357 height 48
click at [416, 279] on button "They share the meat with all the villagers." at bounding box center [418, 290] width 32 height 32
click at [363, 230] on label "They pull the whale onto land." at bounding box center [263, 242] width 357 height 48
click at [352, 233] on button "They pull the whale onto land." at bounding box center [338, 242] width 32 height 32
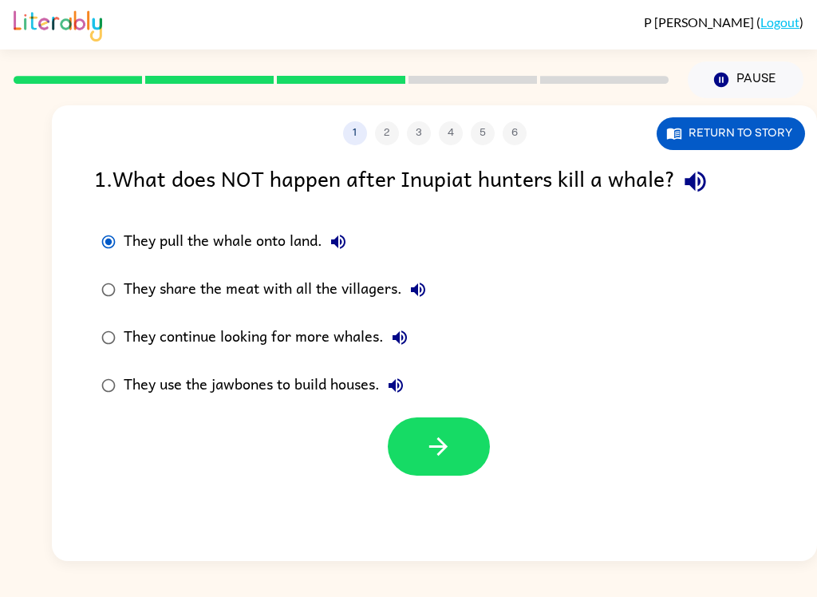
click at [720, 121] on button "Return to story" at bounding box center [731, 133] width 148 height 33
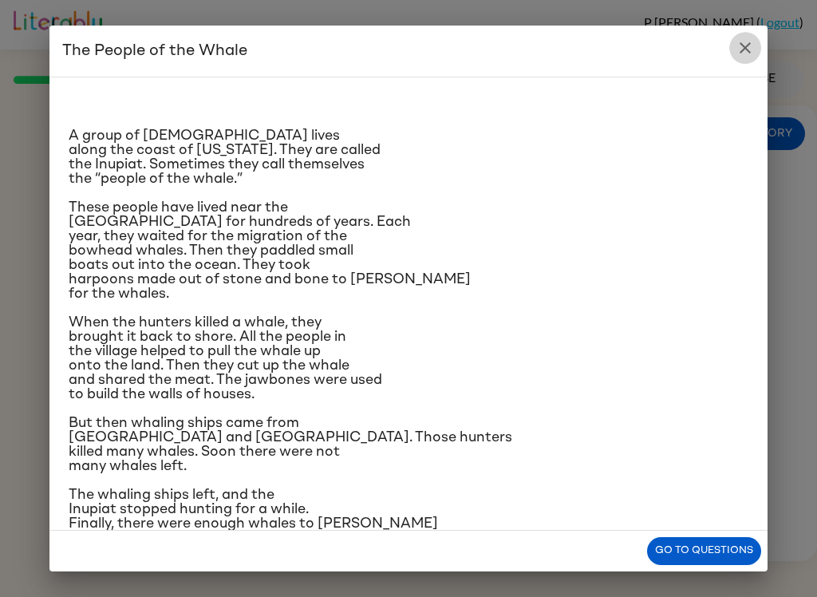
click at [751, 55] on icon "close" at bounding box center [745, 47] width 19 height 19
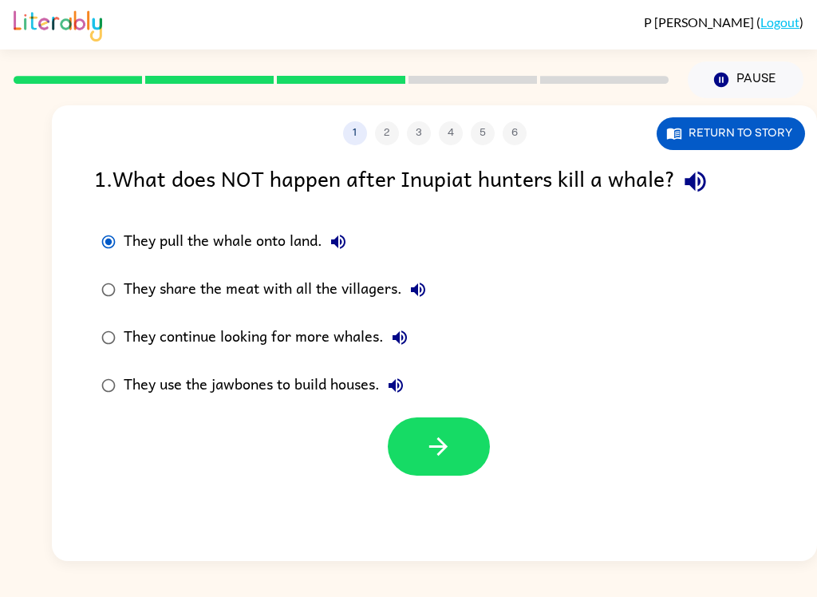
click at [366, 231] on label "They pull the whale onto land." at bounding box center [263, 242] width 357 height 48
click at [365, 231] on label "They pull the whale onto land." at bounding box center [263, 242] width 357 height 48
click at [341, 236] on icon "button" at bounding box center [338, 242] width 14 height 14
click at [433, 274] on label "They share the meat with all the villagers." at bounding box center [263, 290] width 357 height 48
click at [428, 278] on button "They share the meat with all the villagers." at bounding box center [418, 290] width 32 height 32
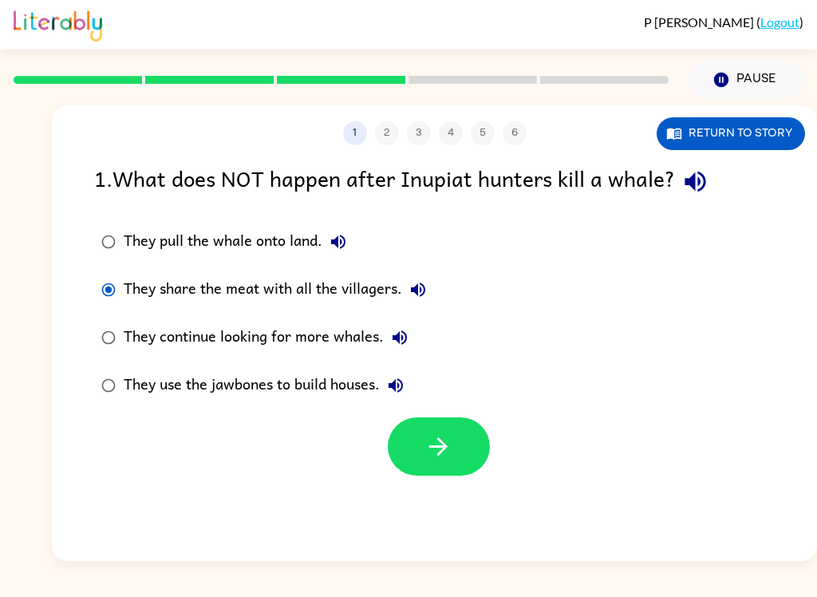
click at [409, 323] on div "They continue looking for more whales." at bounding box center [270, 338] width 292 height 32
click at [402, 328] on button "They continue looking for more whales." at bounding box center [400, 338] width 32 height 32
click at [393, 353] on button "They continue looking for more whales." at bounding box center [400, 338] width 32 height 32
click at [399, 351] on button "They continue looking for more whales." at bounding box center [400, 338] width 32 height 32
click at [408, 370] on div "They use the jawbones to build houses." at bounding box center [268, 385] width 288 height 32
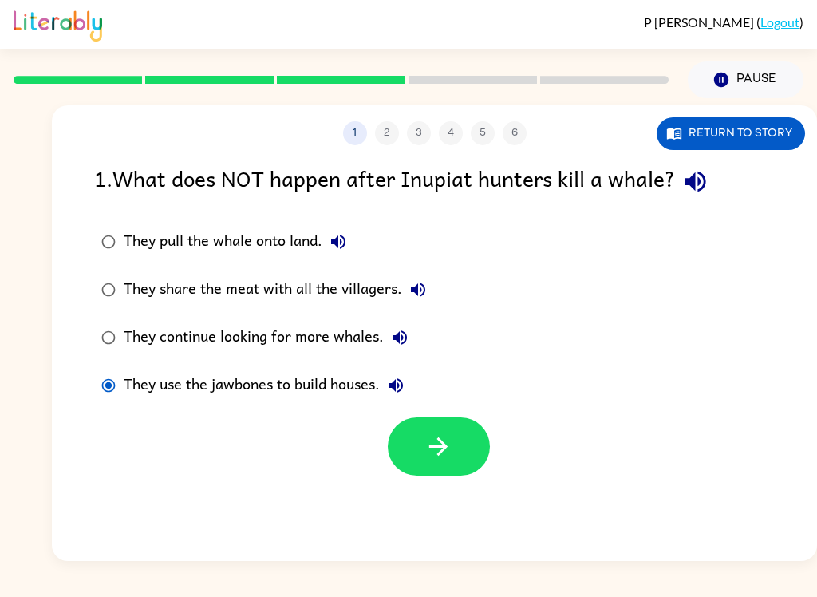
click at [412, 392] on button "They use the jawbones to build houses." at bounding box center [396, 385] width 32 height 32
click at [776, 126] on button "Return to story" at bounding box center [731, 133] width 148 height 33
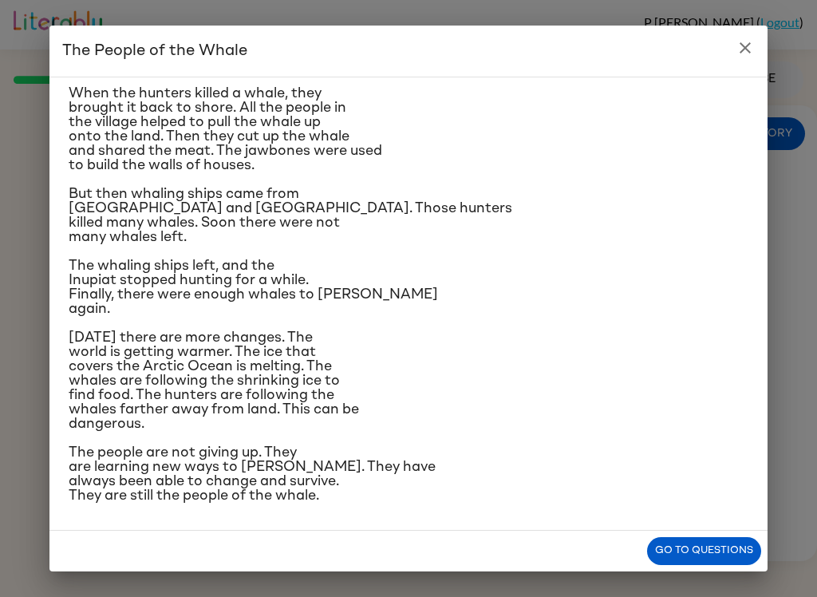
scroll to position [306, 0]
click at [753, 43] on icon "close" at bounding box center [745, 47] width 19 height 19
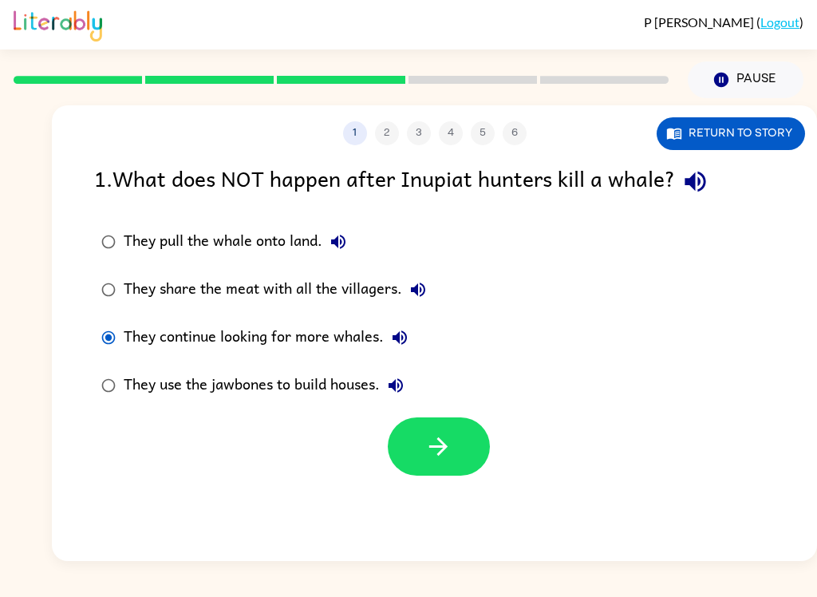
click at [453, 438] on button "button" at bounding box center [439, 446] width 102 height 58
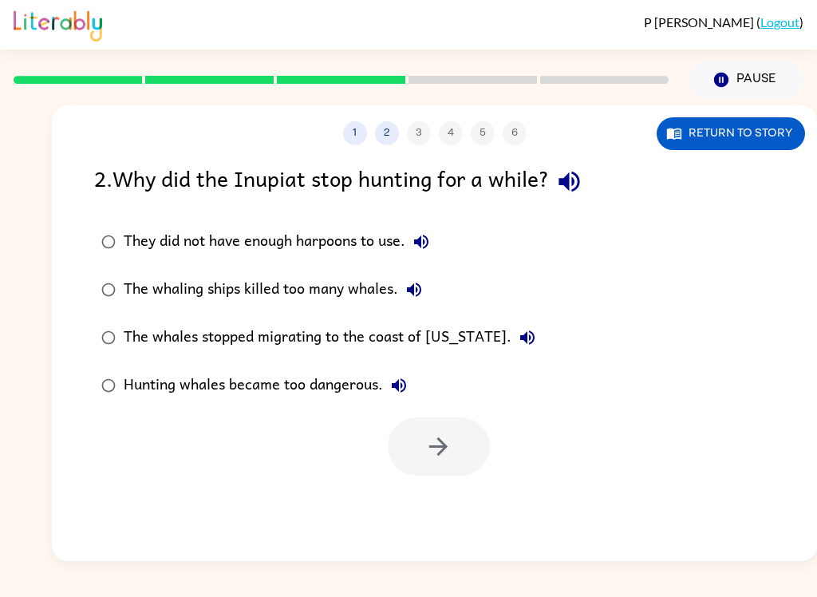
click at [575, 184] on icon "button" at bounding box center [569, 182] width 21 height 21
click at [428, 239] on icon "button" at bounding box center [421, 242] width 14 height 14
click at [424, 288] on icon "button" at bounding box center [414, 289] width 19 height 19
click at [518, 335] on icon "button" at bounding box center [527, 337] width 19 height 19
click at [387, 387] on button "Hunting whales became too dangerous." at bounding box center [399, 385] width 32 height 32
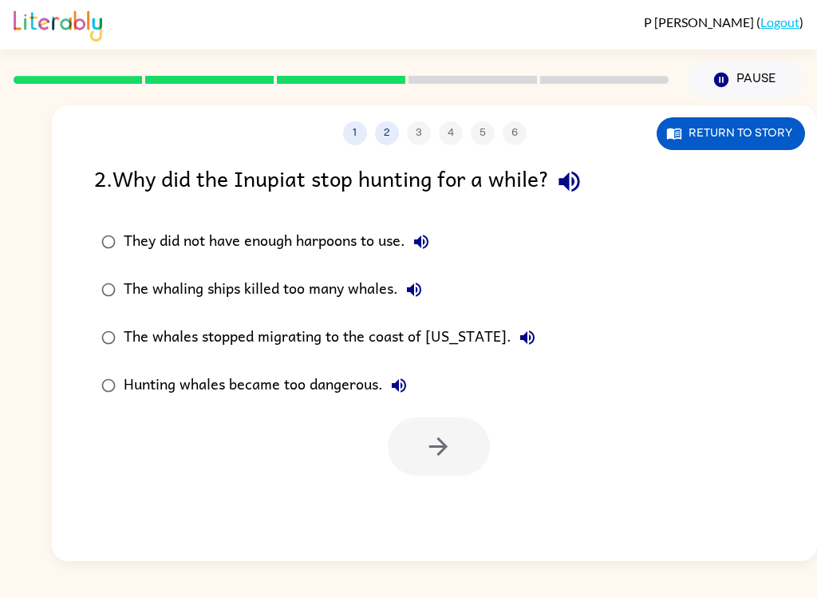
click at [712, 128] on button "Return to story" at bounding box center [731, 133] width 148 height 33
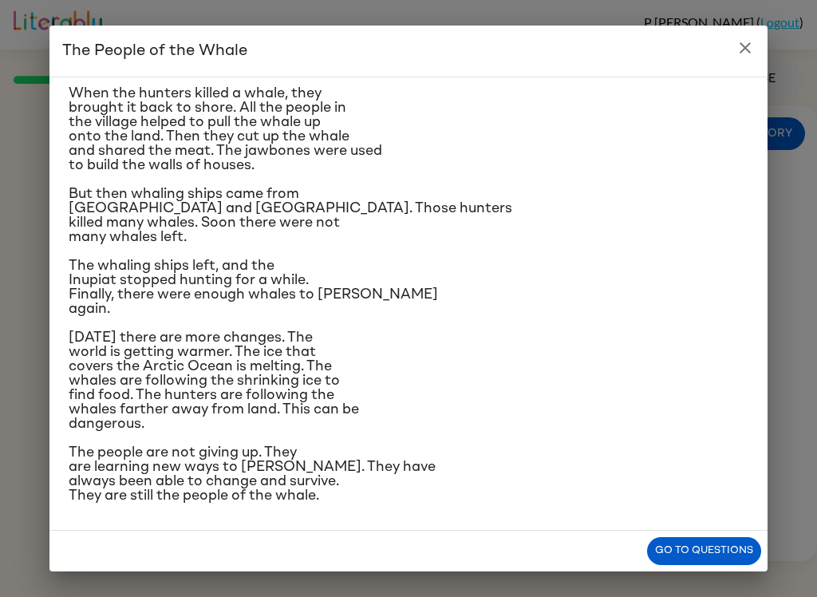
scroll to position [243, 0]
click at [752, 51] on icon "close" at bounding box center [745, 47] width 19 height 19
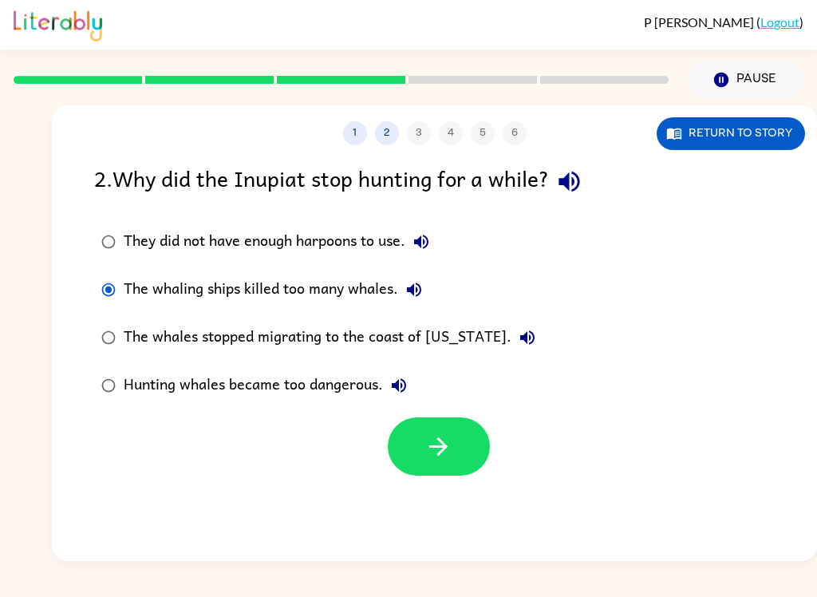
click at [417, 430] on button "button" at bounding box center [439, 446] width 102 height 58
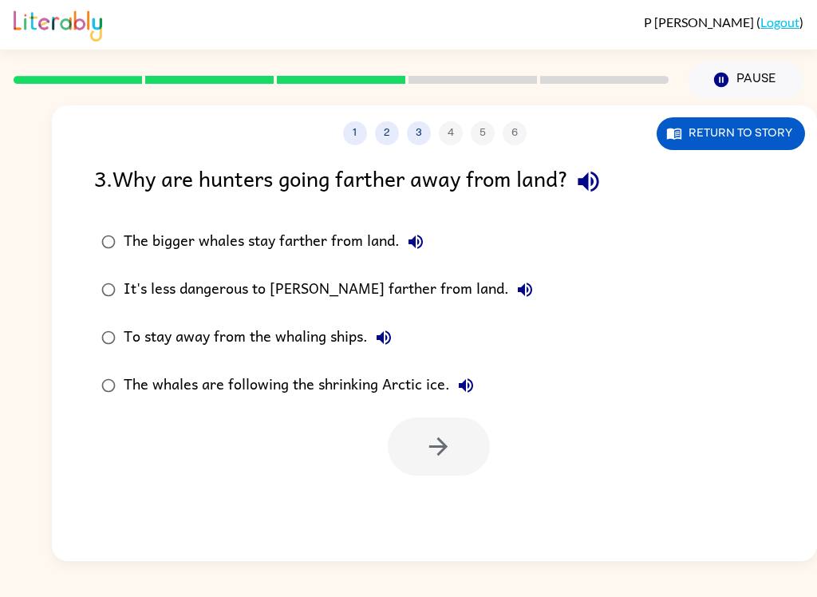
click at [602, 194] on icon "button" at bounding box center [588, 182] width 28 height 28
click at [385, 254] on div "The bigger whales stay farther from land." at bounding box center [278, 242] width 308 height 32
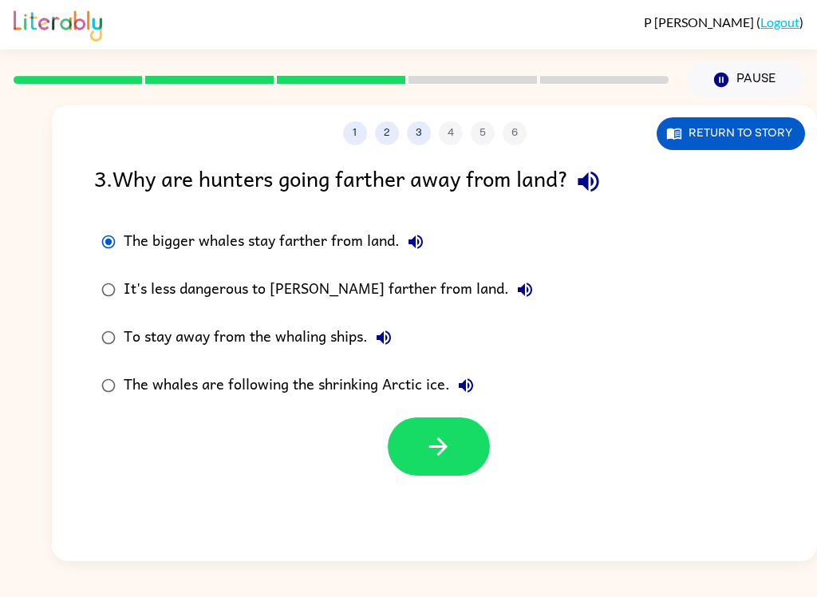
click at [423, 247] on icon "button" at bounding box center [415, 241] width 19 height 19
click at [515, 293] on icon "button" at bounding box center [524, 289] width 19 height 19
click at [388, 338] on icon "button" at bounding box center [384, 337] width 14 height 14
click at [477, 379] on button "The whales are following the shrinking Arctic ice." at bounding box center [466, 385] width 32 height 32
click at [430, 243] on button "The bigger whales stay farther from land." at bounding box center [416, 242] width 32 height 32
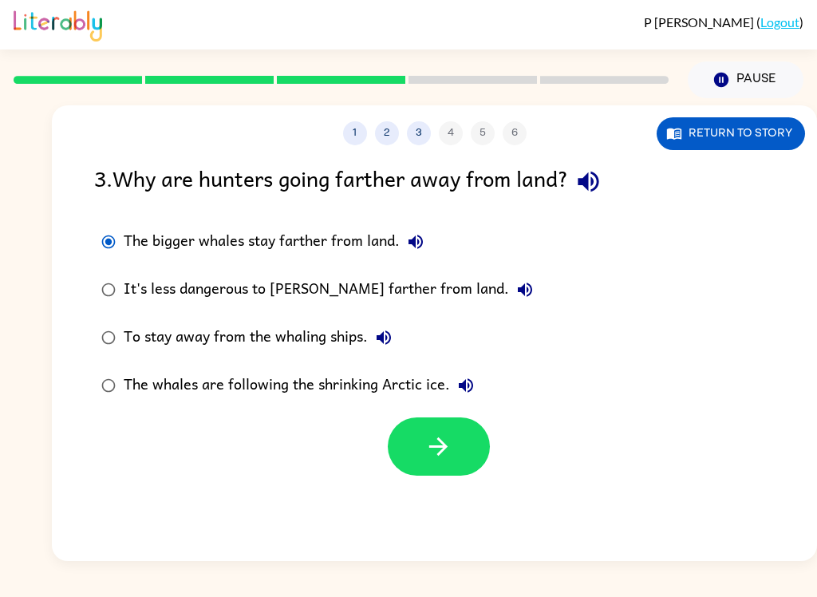
click at [602, 187] on icon "button" at bounding box center [588, 182] width 28 height 28
click at [745, 146] on button "Return to story" at bounding box center [731, 133] width 148 height 33
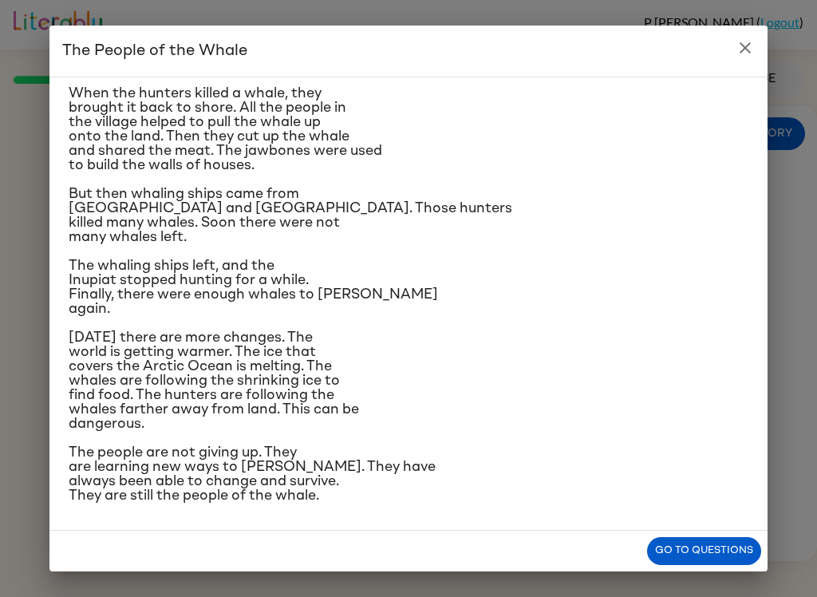
scroll to position [311, 0]
click at [743, 57] on button "close" at bounding box center [745, 48] width 32 height 32
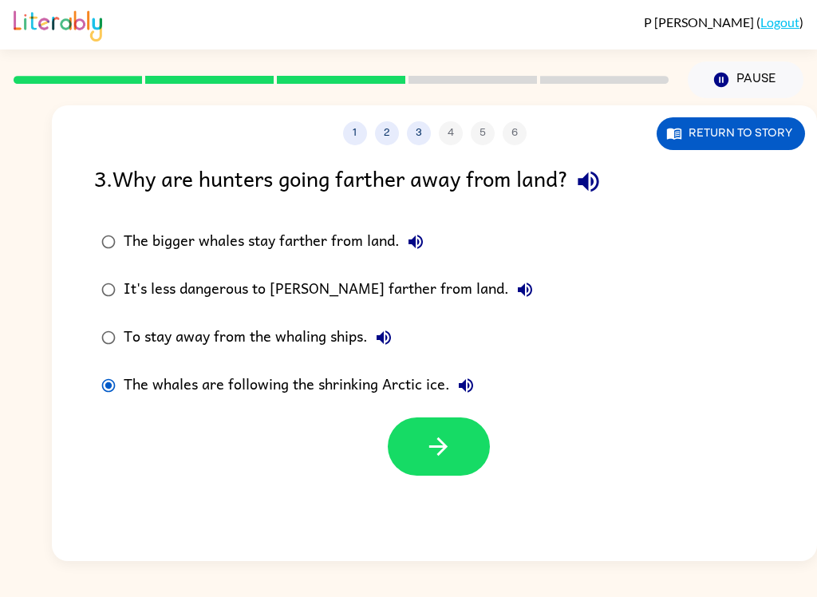
click at [433, 445] on icon "button" at bounding box center [438, 446] width 28 height 28
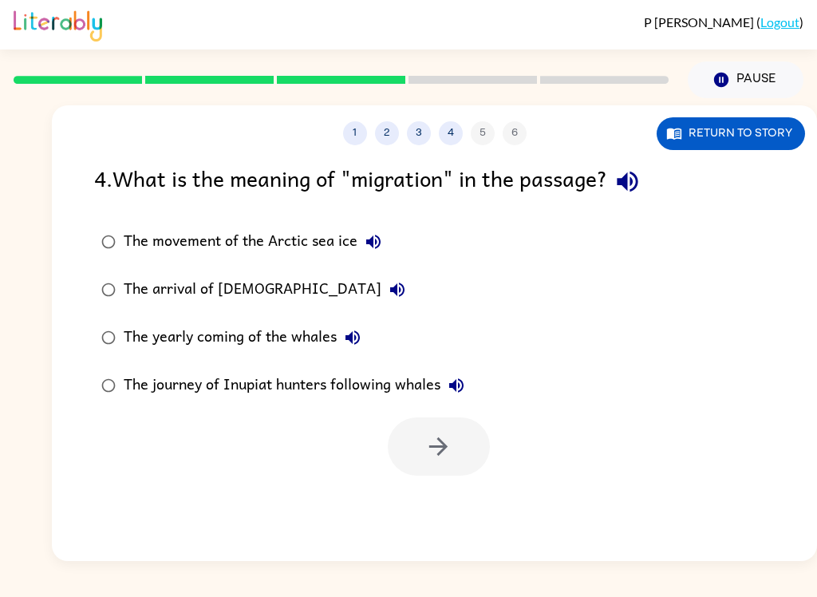
click at [635, 177] on icon "button" at bounding box center [628, 182] width 28 height 28
click at [223, 507] on div "1 2 3 4 5 6 Return to story 4 . What is the meaning of "migration" in the passa…" at bounding box center [434, 333] width 765 height 456
click at [353, 270] on label "The arrival of [DEMOGRAPHIC_DATA]" at bounding box center [282, 290] width 395 height 48
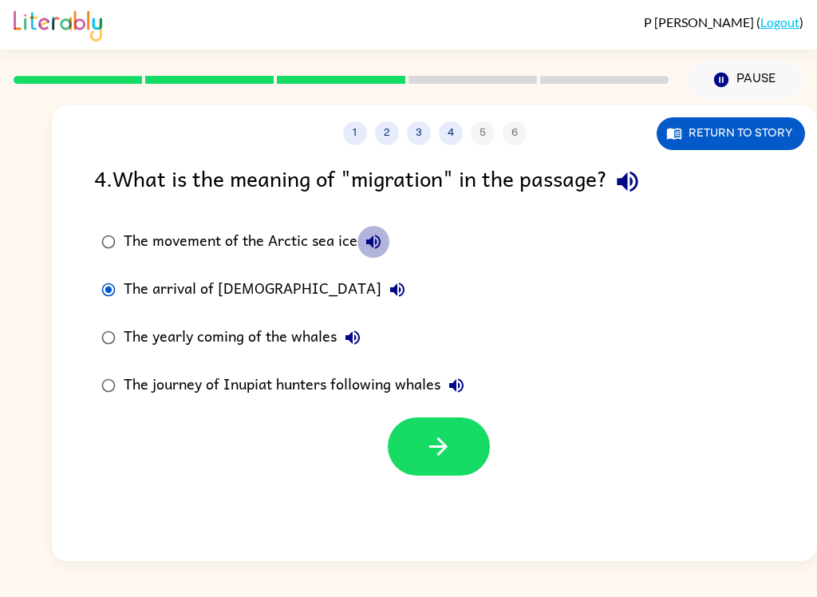
click at [372, 243] on icon "button" at bounding box center [373, 242] width 14 height 14
click at [381, 294] on button "The arrival of [DEMOGRAPHIC_DATA]" at bounding box center [397, 290] width 32 height 32
click at [355, 342] on icon "button" at bounding box center [352, 337] width 19 height 19
click at [460, 385] on icon "button" at bounding box center [456, 385] width 14 height 14
click at [381, 288] on button "The arrival of [DEMOGRAPHIC_DATA]" at bounding box center [397, 290] width 32 height 32
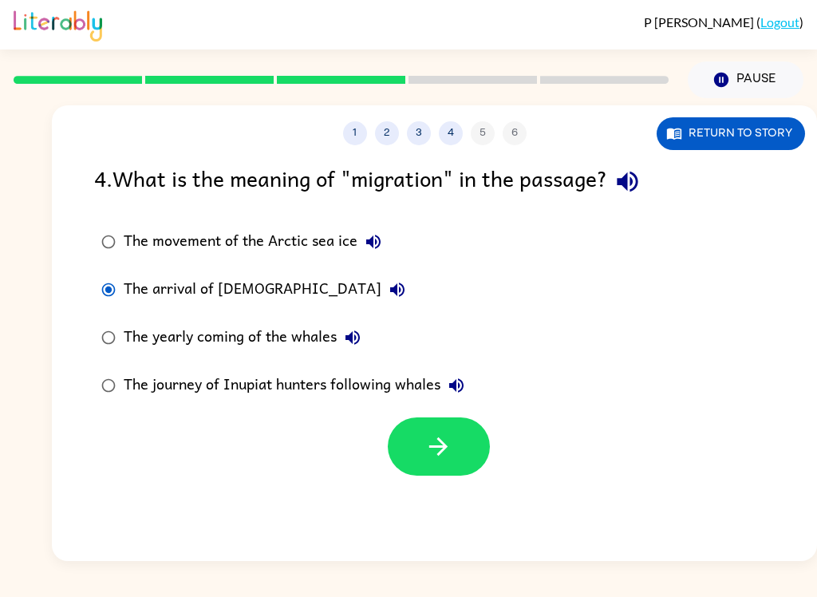
click at [382, 235] on icon "button" at bounding box center [373, 241] width 19 height 19
click at [468, 381] on button "The journey of Inupiat hunters following whales" at bounding box center [456, 385] width 32 height 32
click at [419, 460] on button "button" at bounding box center [439, 446] width 102 height 58
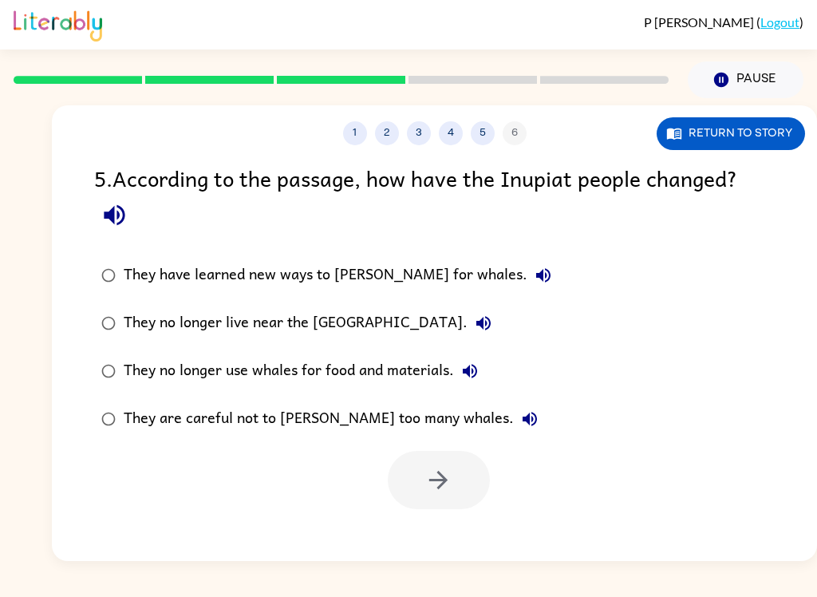
click at [110, 207] on icon "button" at bounding box center [115, 215] width 28 height 28
click at [709, 124] on button "Return to story" at bounding box center [731, 133] width 148 height 33
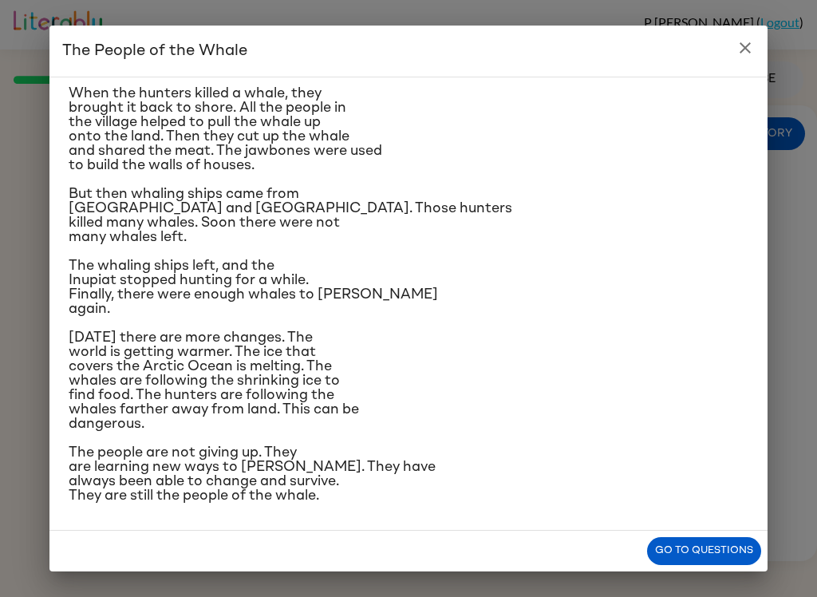
scroll to position [369, 0]
click at [735, 52] on button "close" at bounding box center [745, 48] width 32 height 32
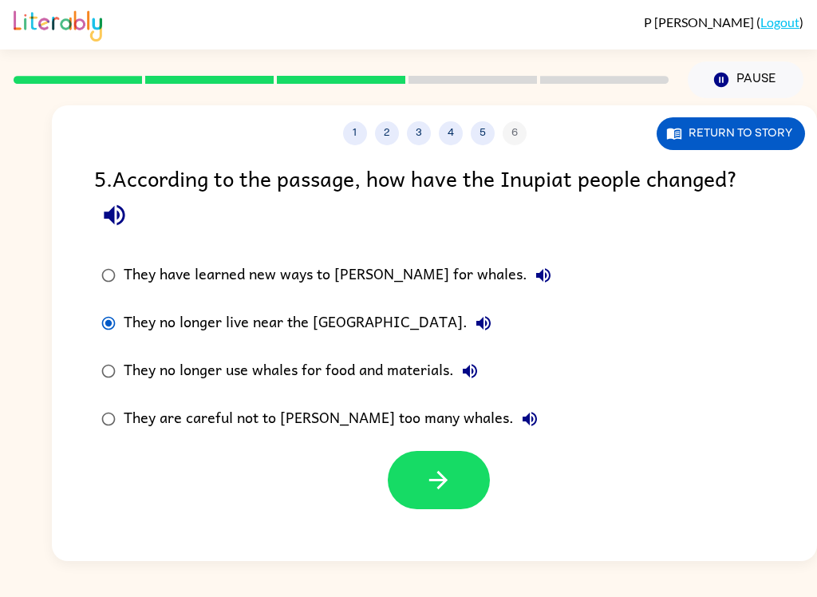
click at [111, 235] on button "button" at bounding box center [114, 215] width 41 height 41
click at [446, 489] on icon "button" at bounding box center [438, 480] width 28 height 28
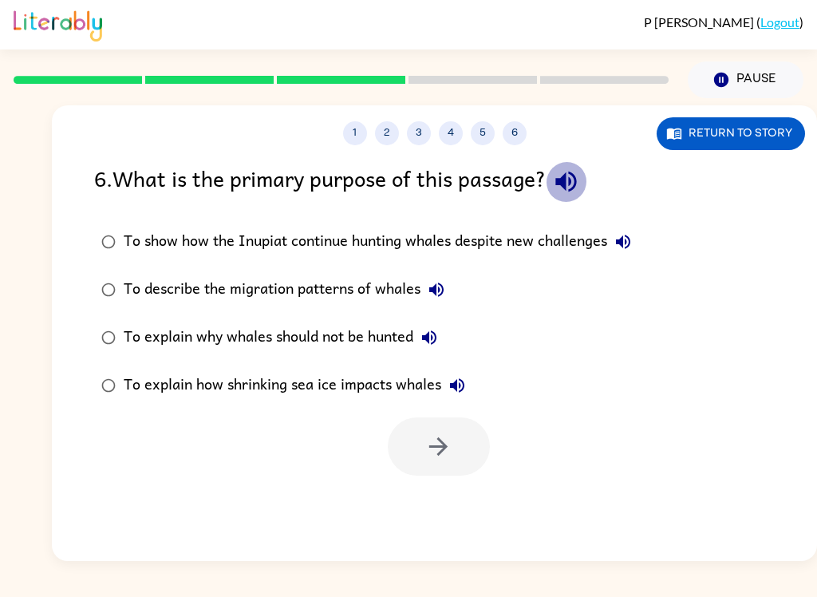
click at [569, 191] on icon "button" at bounding box center [566, 182] width 28 height 28
click at [630, 243] on icon "button" at bounding box center [623, 242] width 14 height 14
click at [425, 294] on button "To describe the migration patterns of whales" at bounding box center [436, 290] width 32 height 32
click at [439, 345] on icon "button" at bounding box center [429, 337] width 19 height 19
click at [468, 390] on button "To explain how shrinking sea ice impacts whales" at bounding box center [457, 385] width 32 height 32
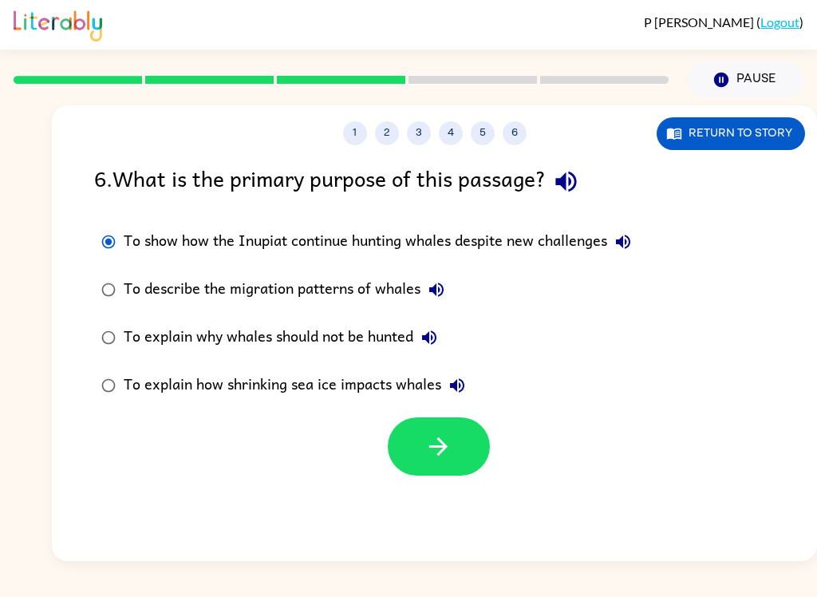
click at [629, 243] on icon "button" at bounding box center [623, 242] width 14 height 14
click at [736, 131] on button "Return to story" at bounding box center [731, 133] width 148 height 33
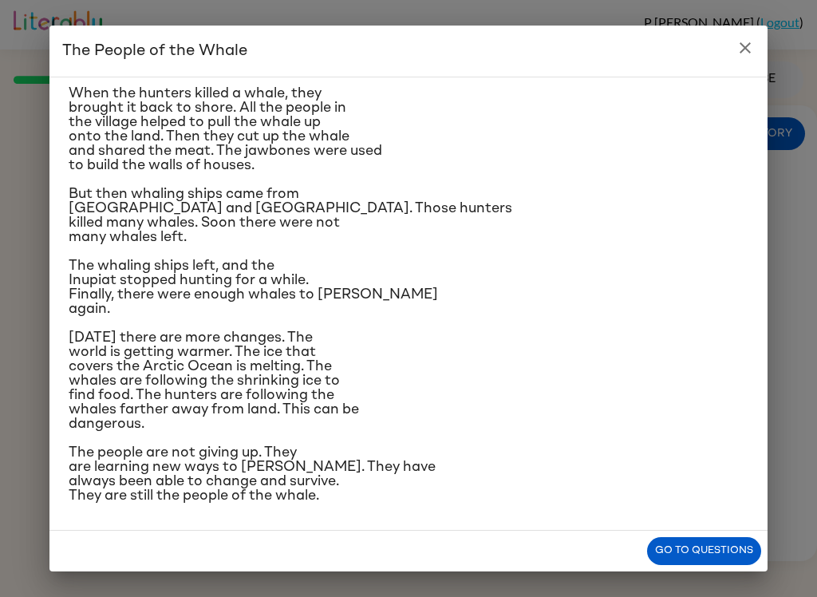
scroll to position [401, 0]
click at [728, 57] on h2 "The People of the Whale" at bounding box center [408, 51] width 718 height 51
click at [744, 52] on icon "close" at bounding box center [745, 47] width 19 height 19
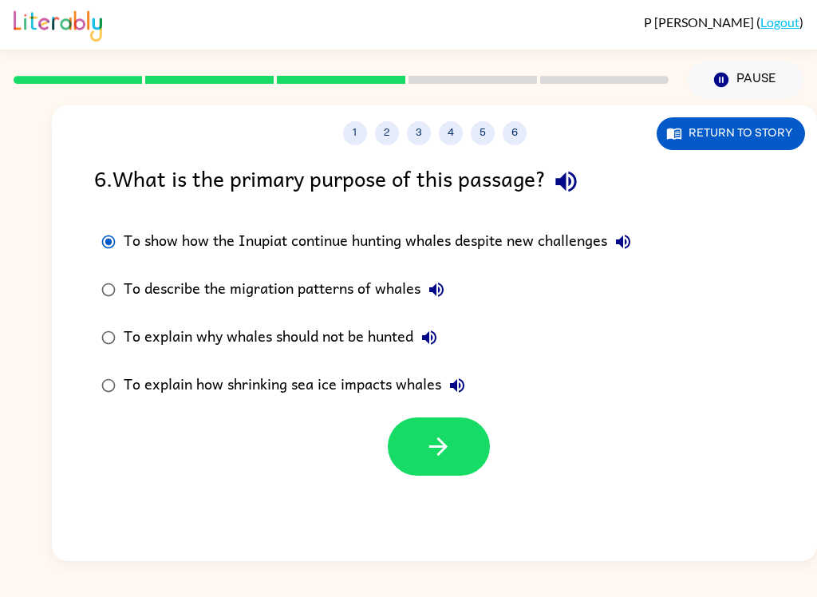
click at [444, 441] on icon "button" at bounding box center [438, 446] width 28 height 28
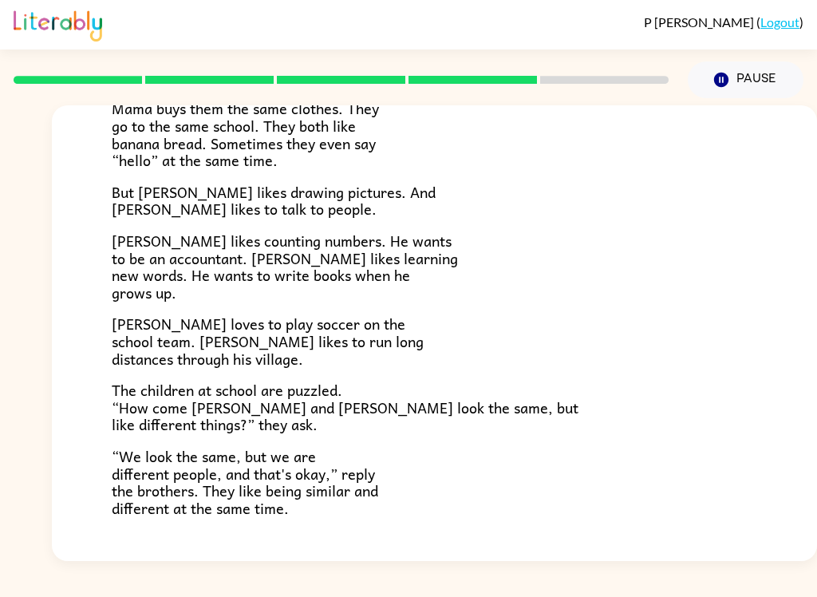
scroll to position [235, 0]
click at [748, 91] on button "Pause Pause" at bounding box center [746, 79] width 116 height 37
